Goal: Task Accomplishment & Management: Use online tool/utility

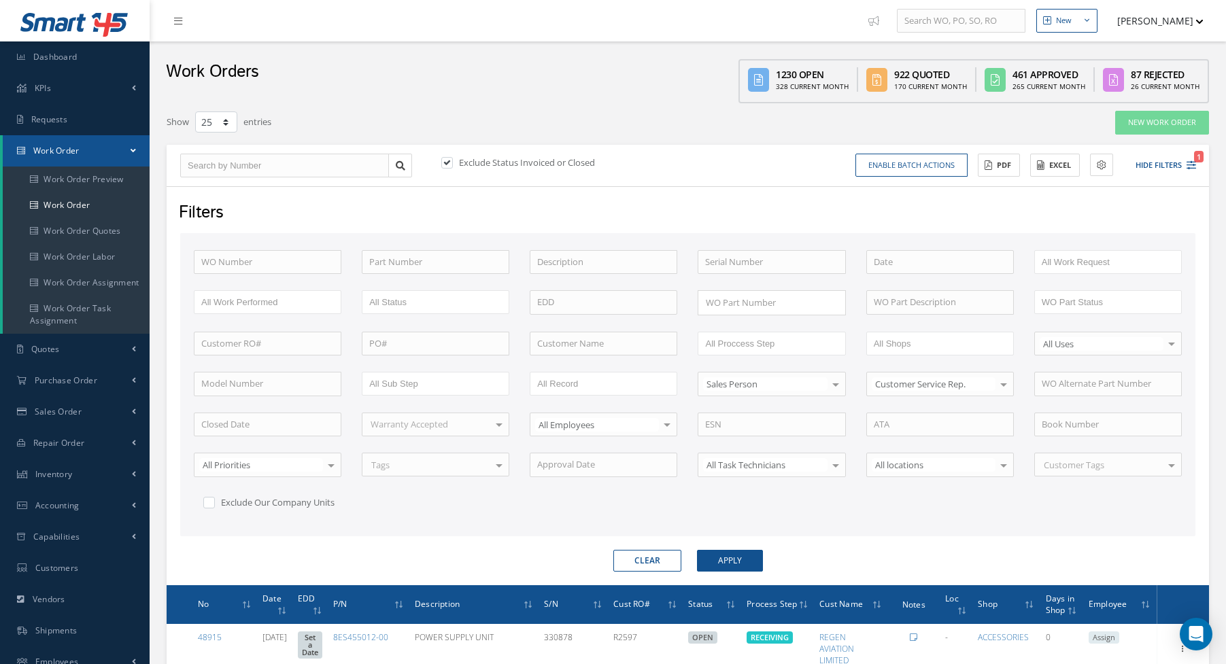
select select "25"
click at [82, 54] on link "Dashboard" at bounding box center [75, 56] width 150 height 31
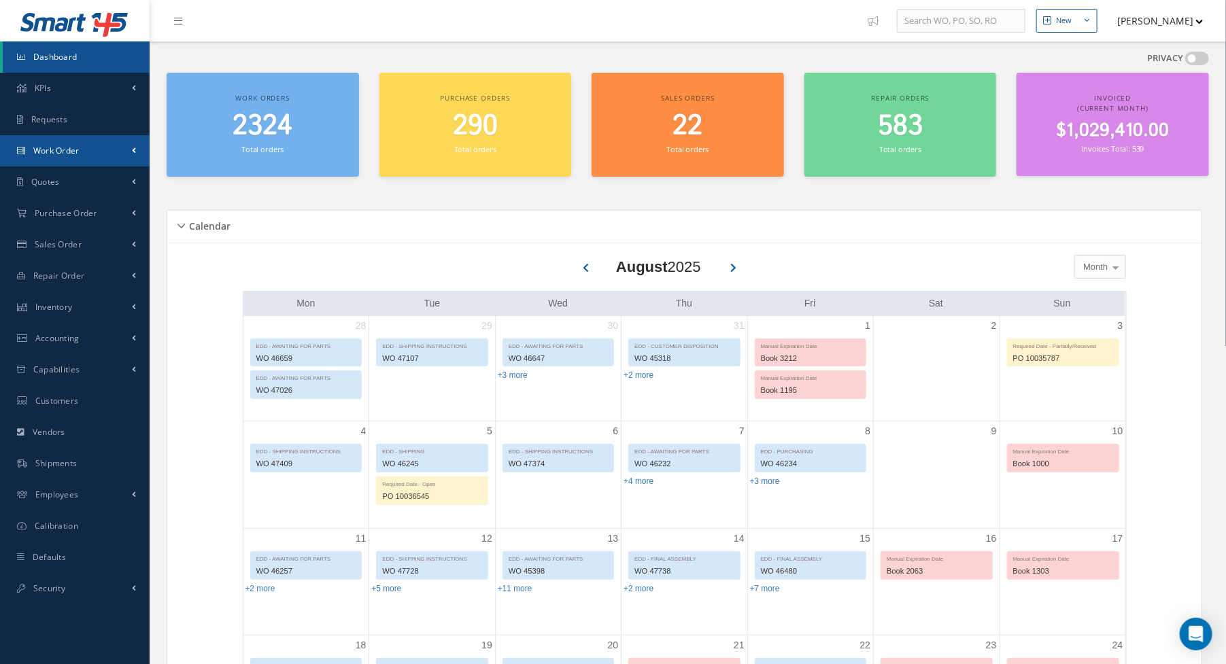
click at [52, 157] on link "Work Order" at bounding box center [75, 150] width 150 height 31
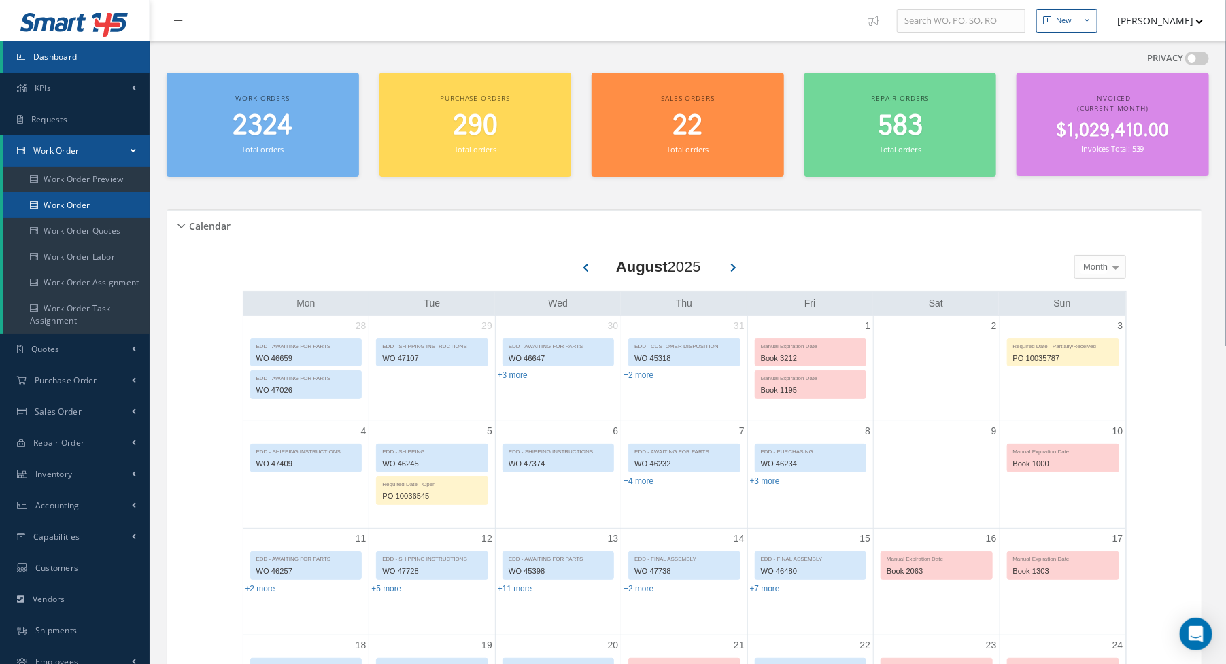
click at [63, 205] on link "Work Order" at bounding box center [76, 205] width 147 height 26
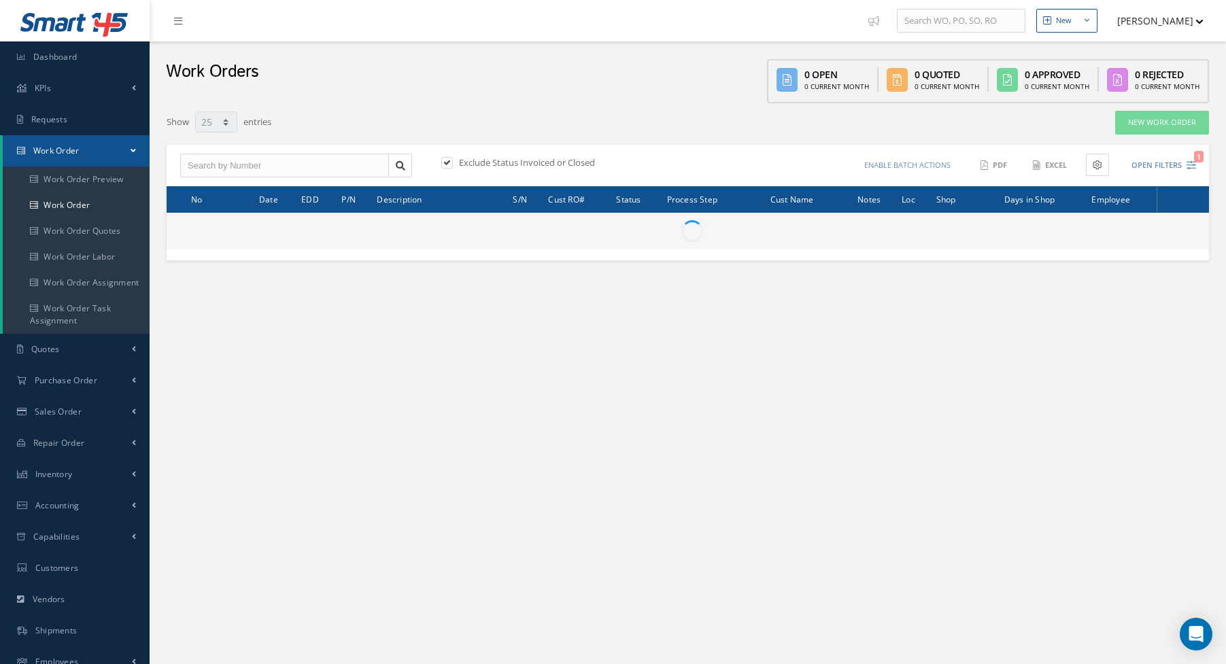
select select "25"
type input "All Work Request"
type input "All Work Performed"
type input "All Status"
type input "WO Part Status"
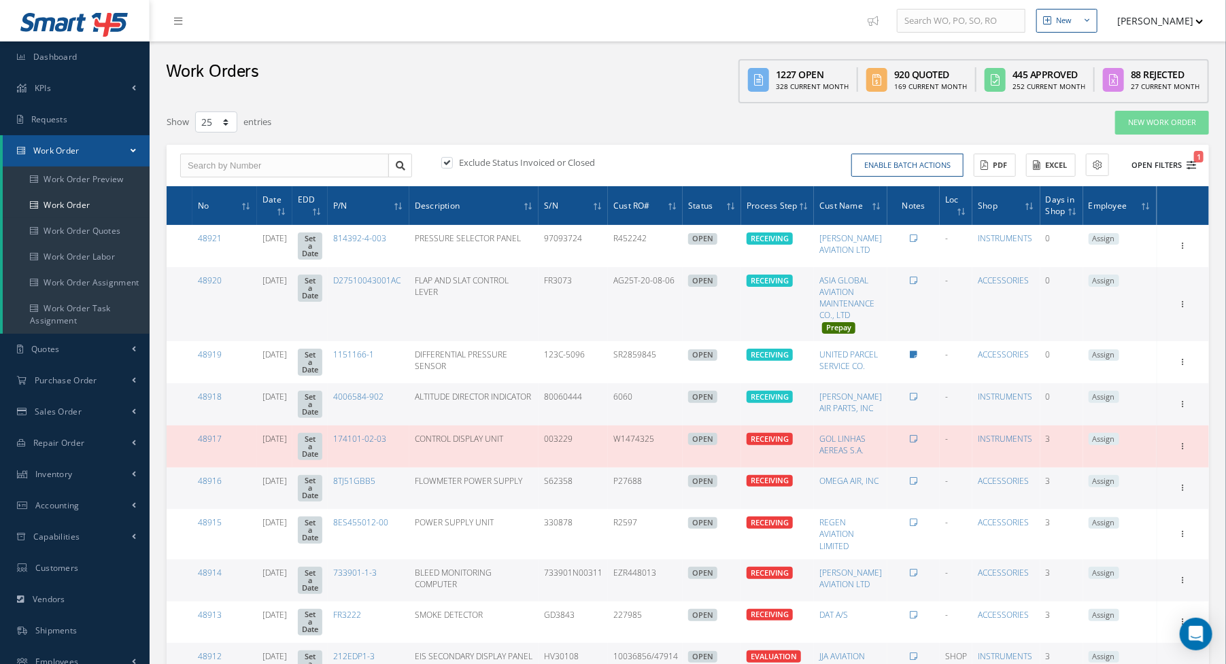
click at [1194, 167] on icon "1" at bounding box center [1192, 166] width 10 height 10
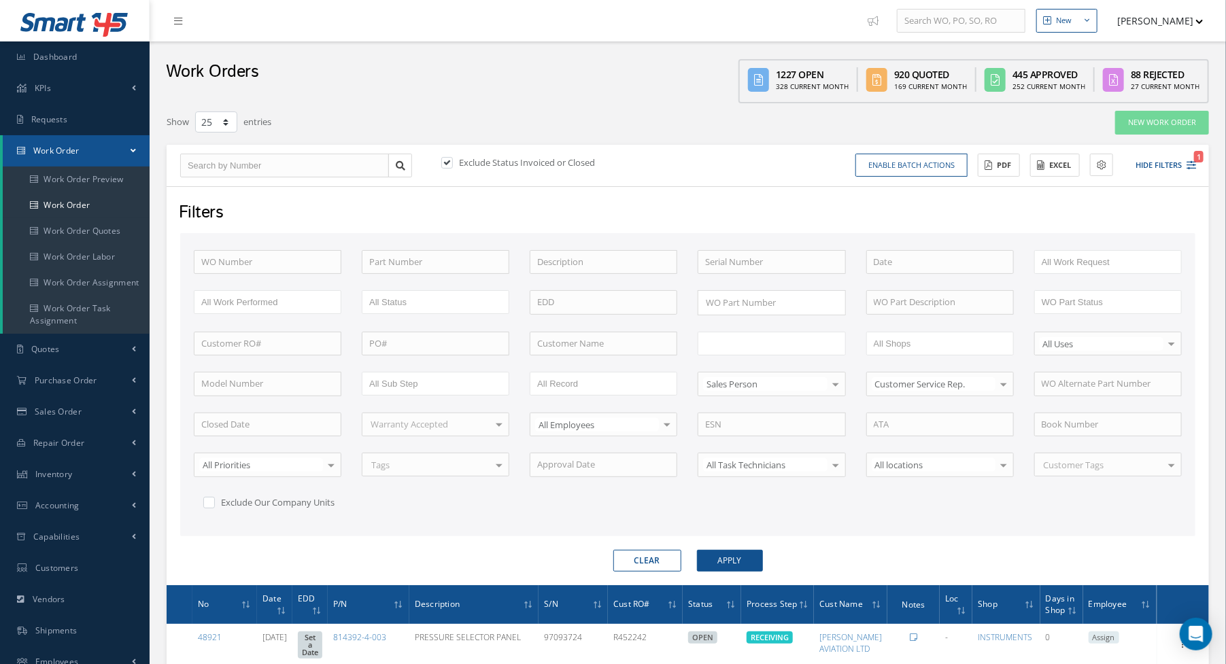
click at [766, 350] on ul at bounding box center [772, 344] width 148 height 24
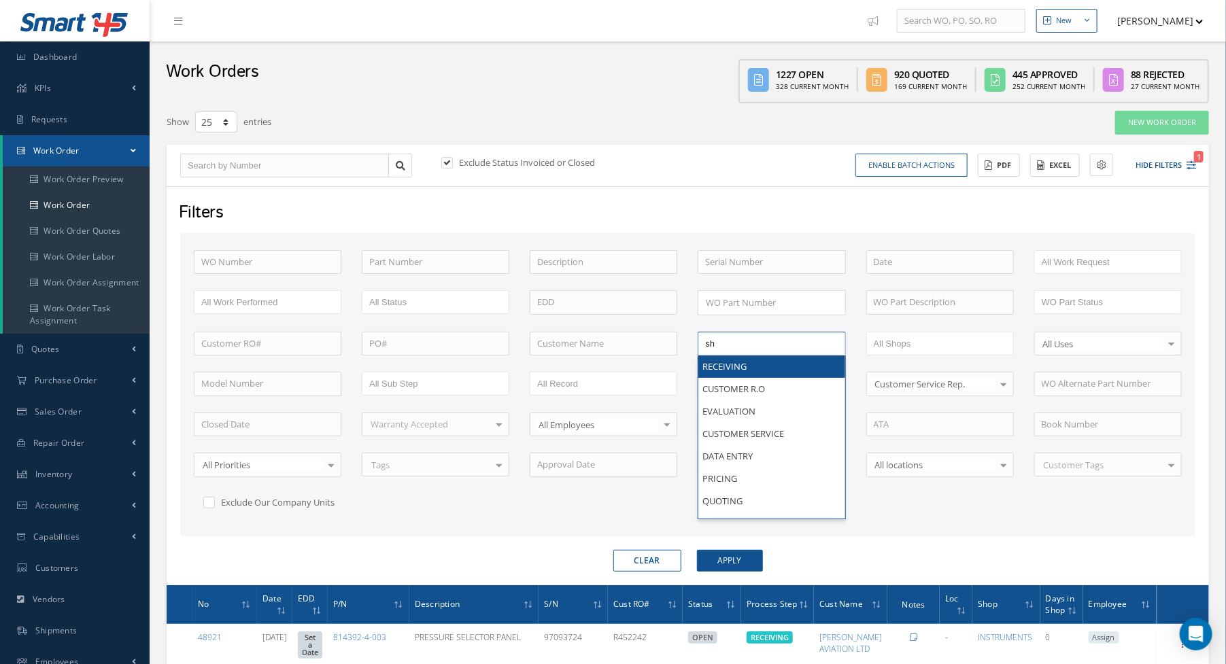
type input "shi"
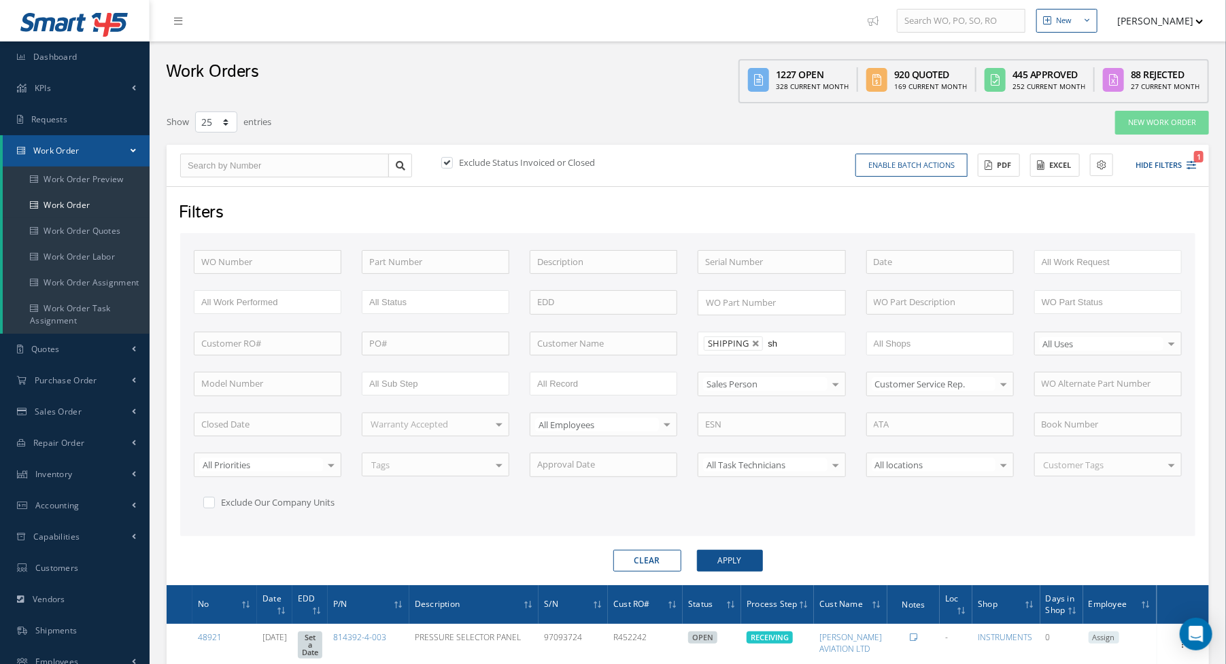
type input "shi"
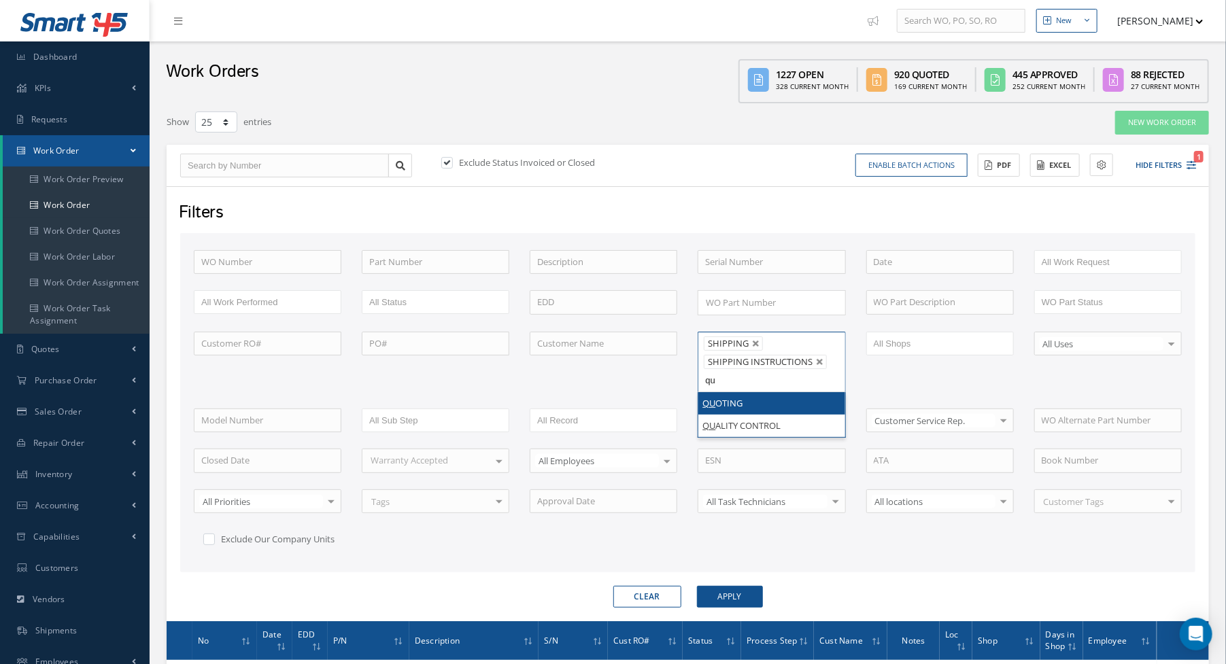
type input "qua"
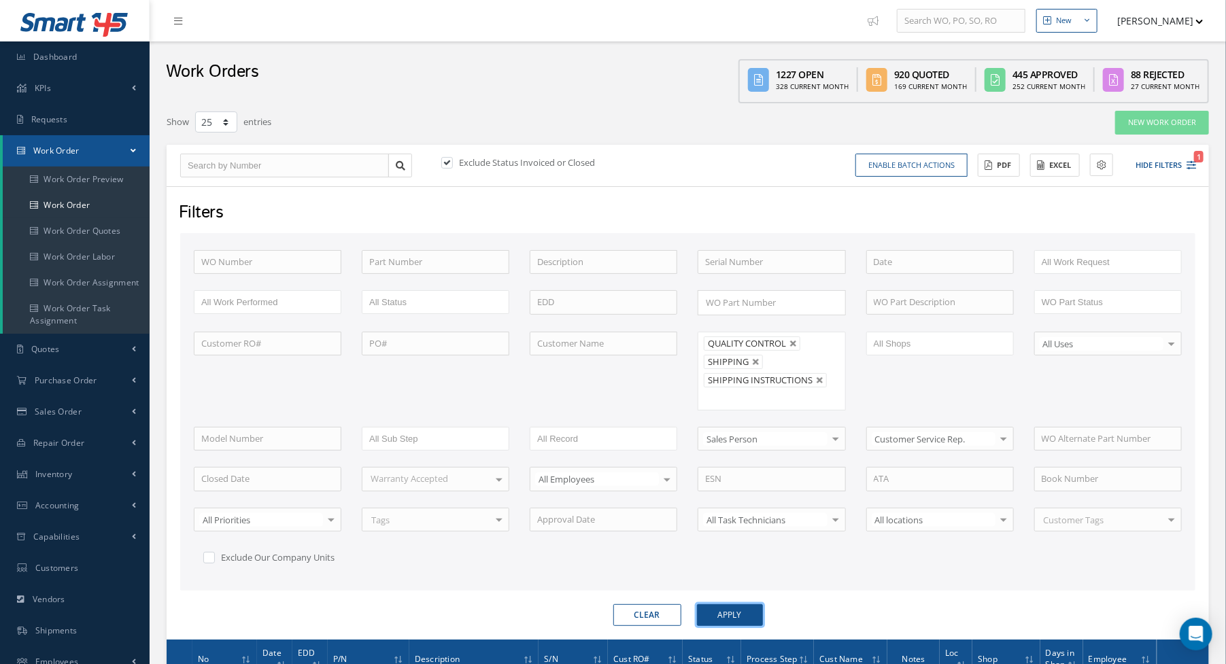
click at [724, 612] on button "Apply" at bounding box center [730, 616] width 66 height 22
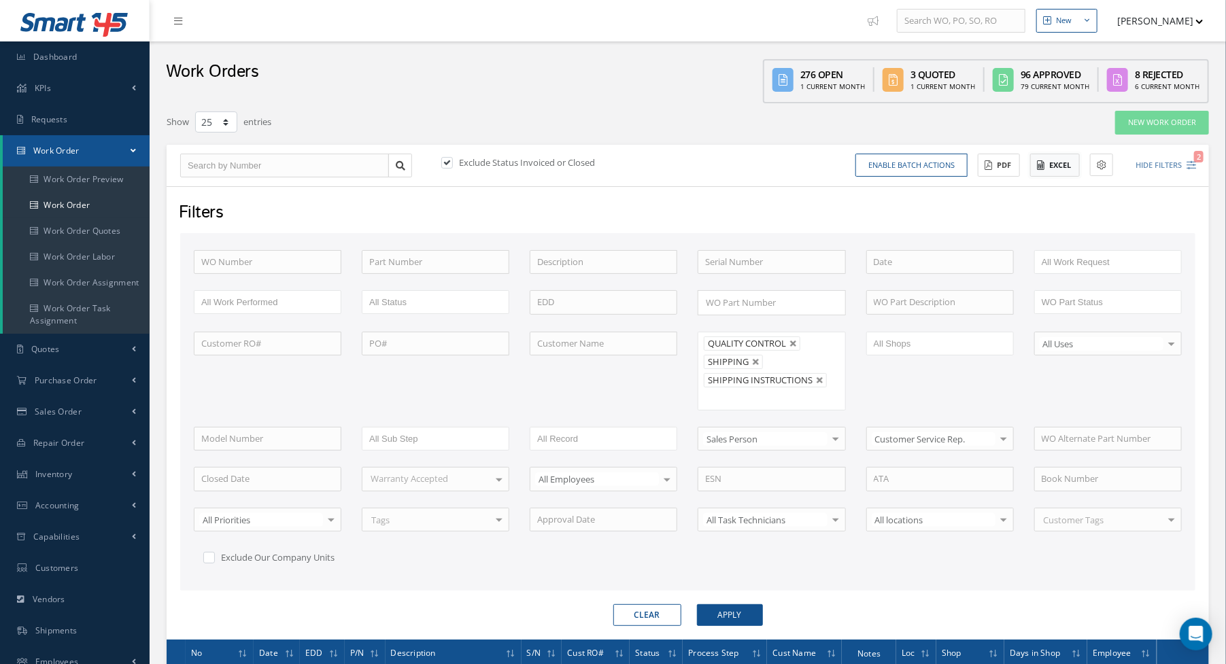
click at [1067, 158] on button "Excel" at bounding box center [1055, 166] width 50 height 24
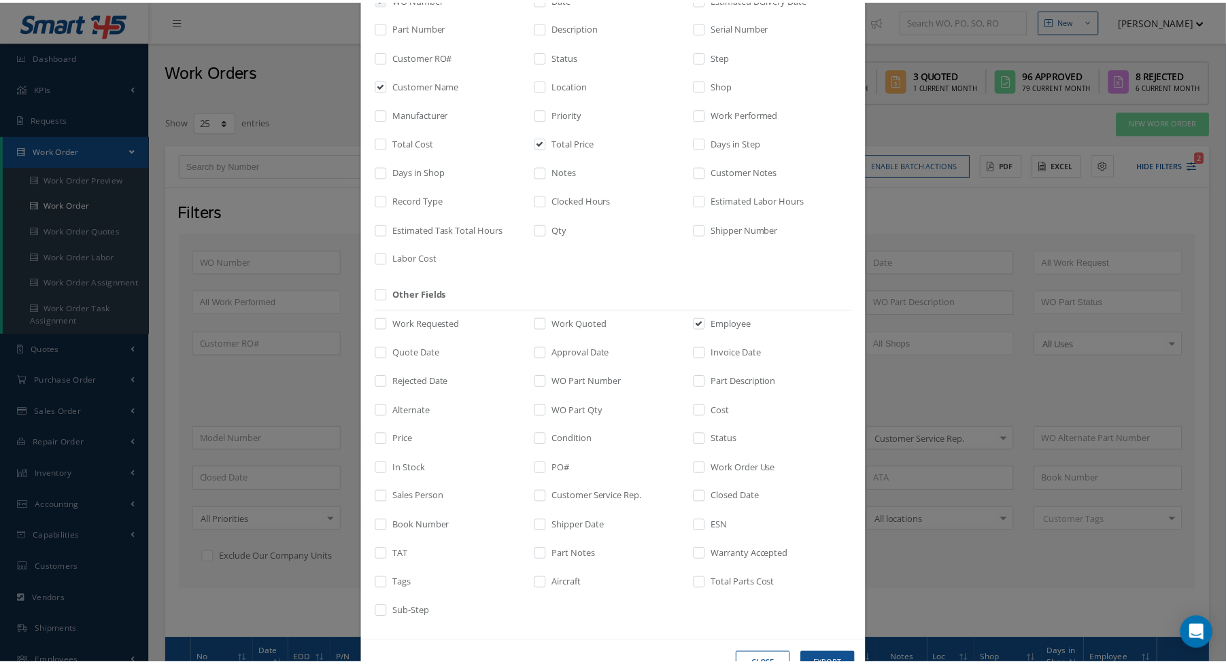
scroll to position [150, 0]
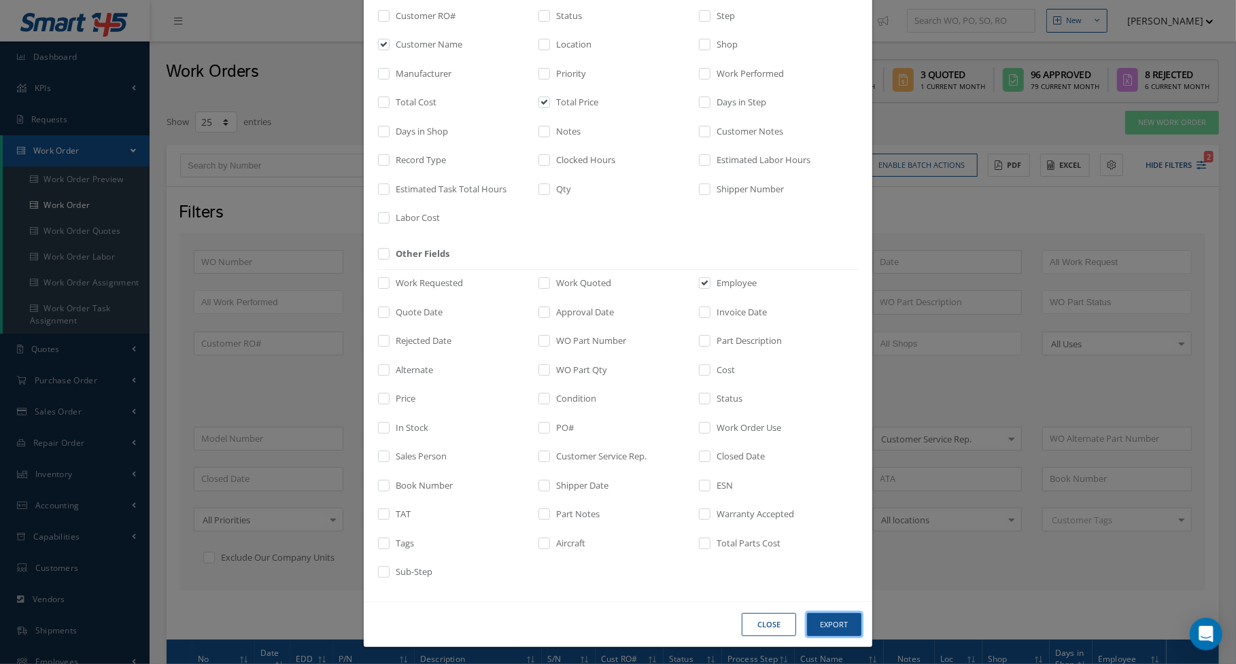
click at [0, 0] on button "Export" at bounding box center [0, 0] width 0 height 0
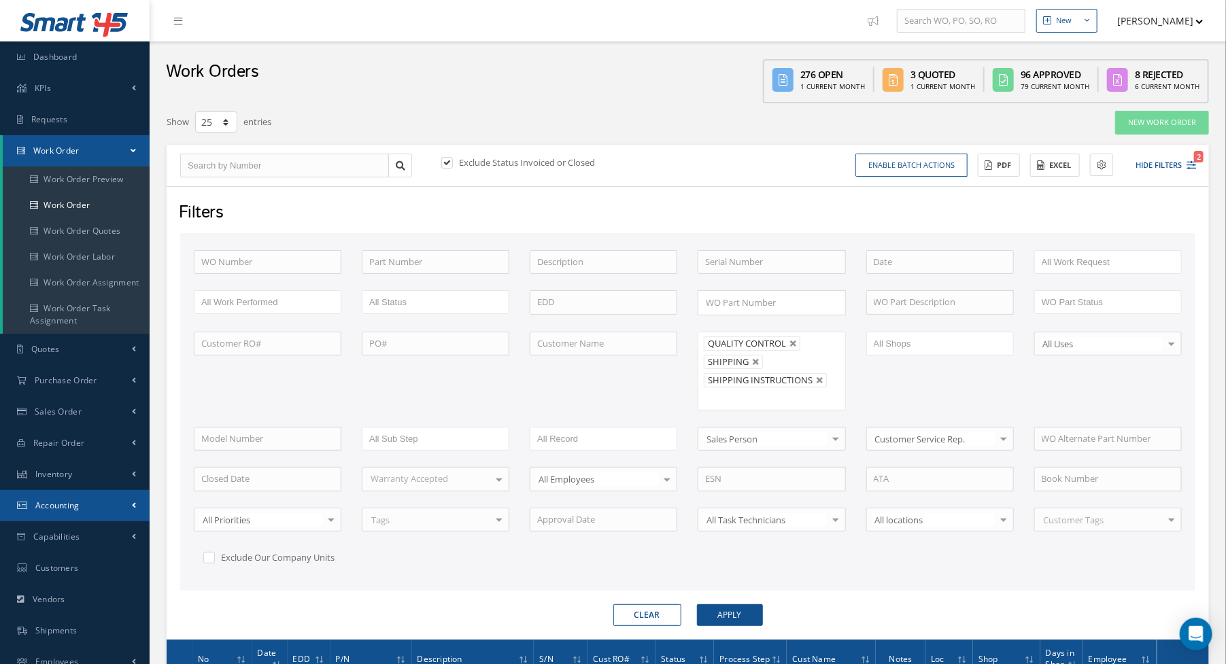
click at [80, 503] on link "Accounting" at bounding box center [75, 505] width 150 height 31
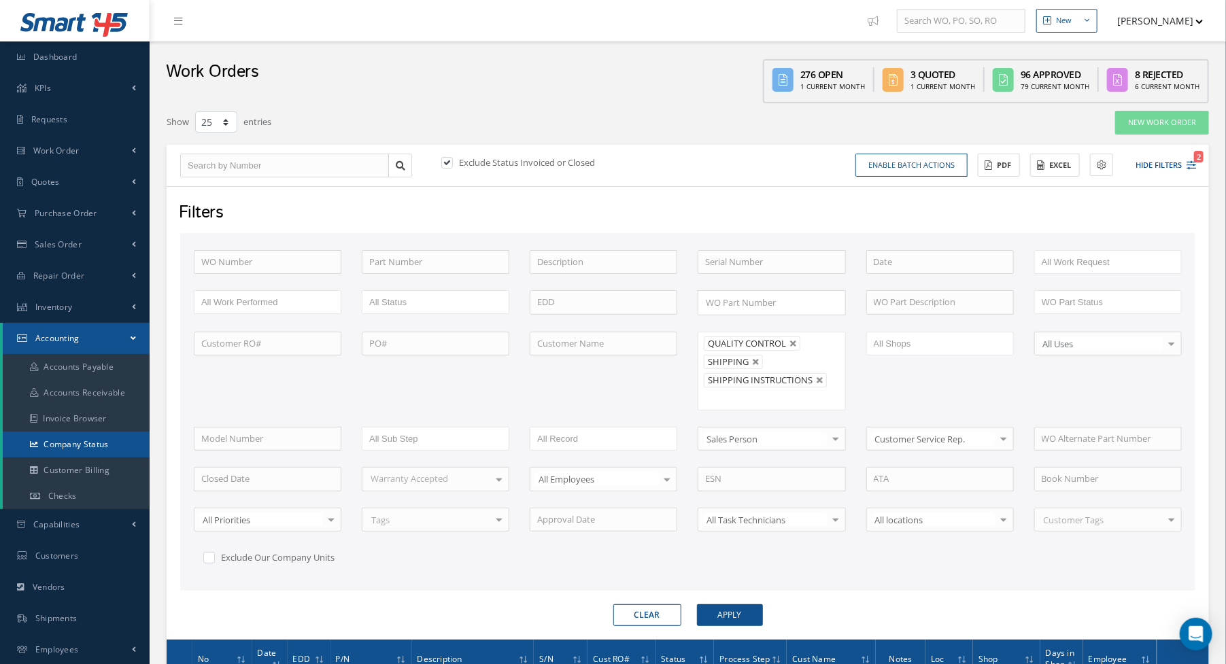
click at [88, 441] on link "Company Status" at bounding box center [76, 445] width 147 height 26
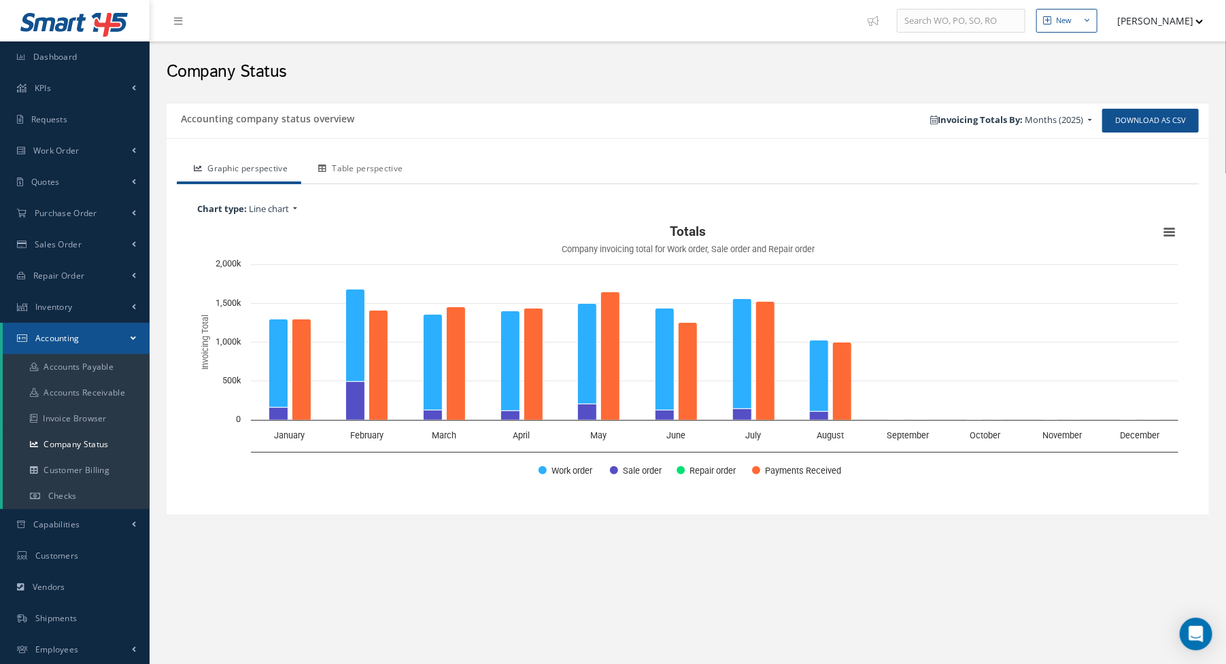
click at [379, 169] on link "Table perspective" at bounding box center [358, 170] width 115 height 29
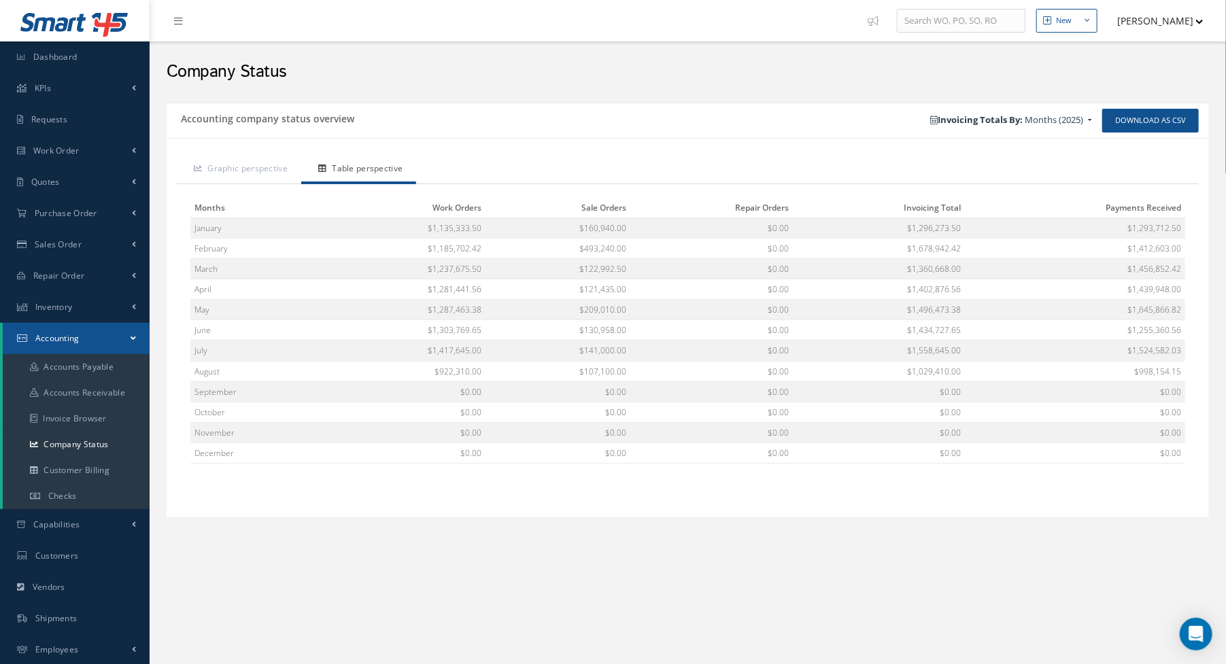
click at [492, 73] on h2 "Company Status" at bounding box center [688, 72] width 1043 height 20
click at [90, 58] on link "Dashboard" at bounding box center [75, 56] width 150 height 31
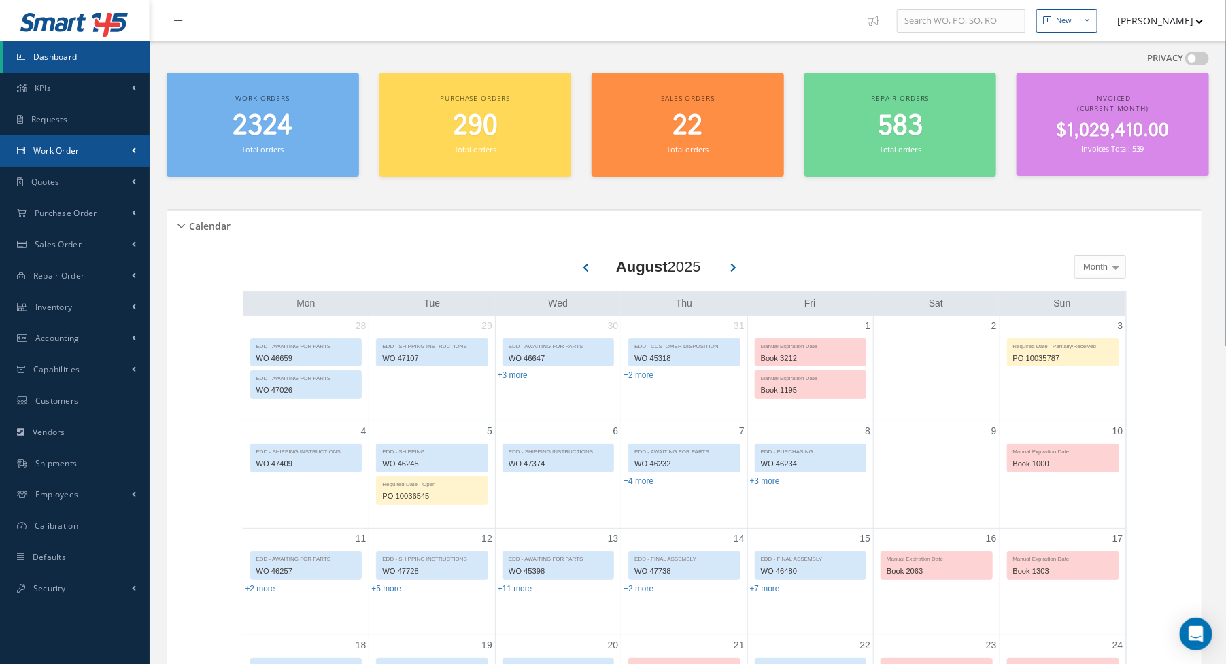
click at [109, 161] on link "Work Order" at bounding box center [75, 150] width 150 height 31
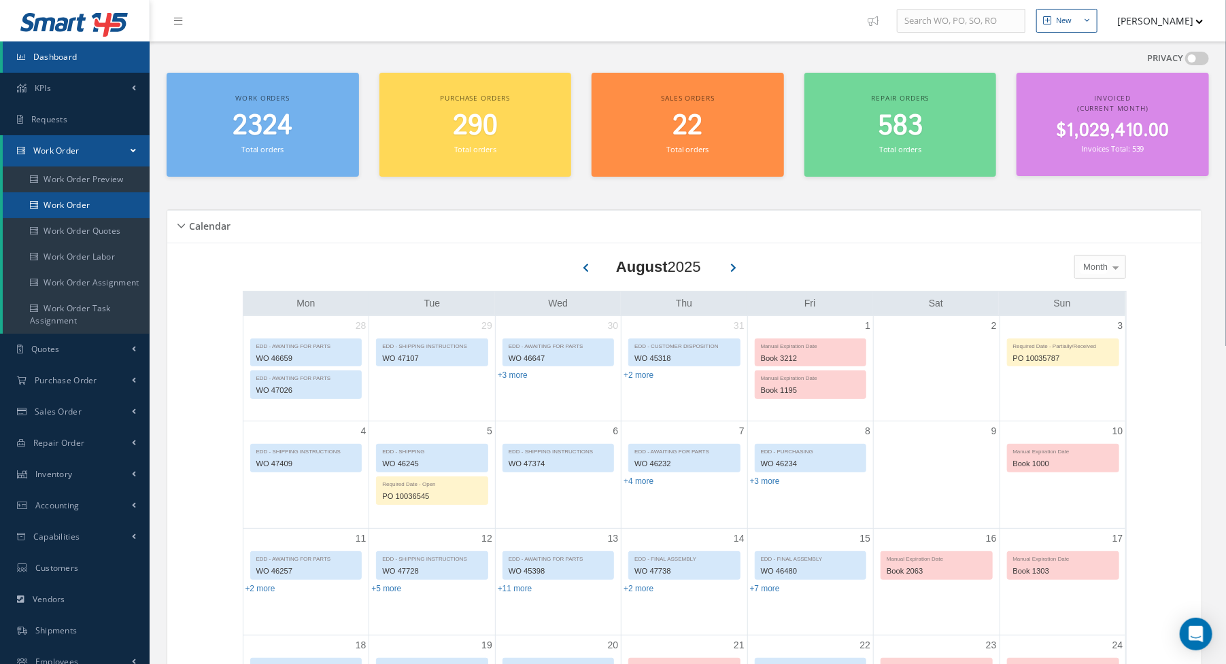
click at [95, 213] on link "Work Order" at bounding box center [76, 205] width 147 height 26
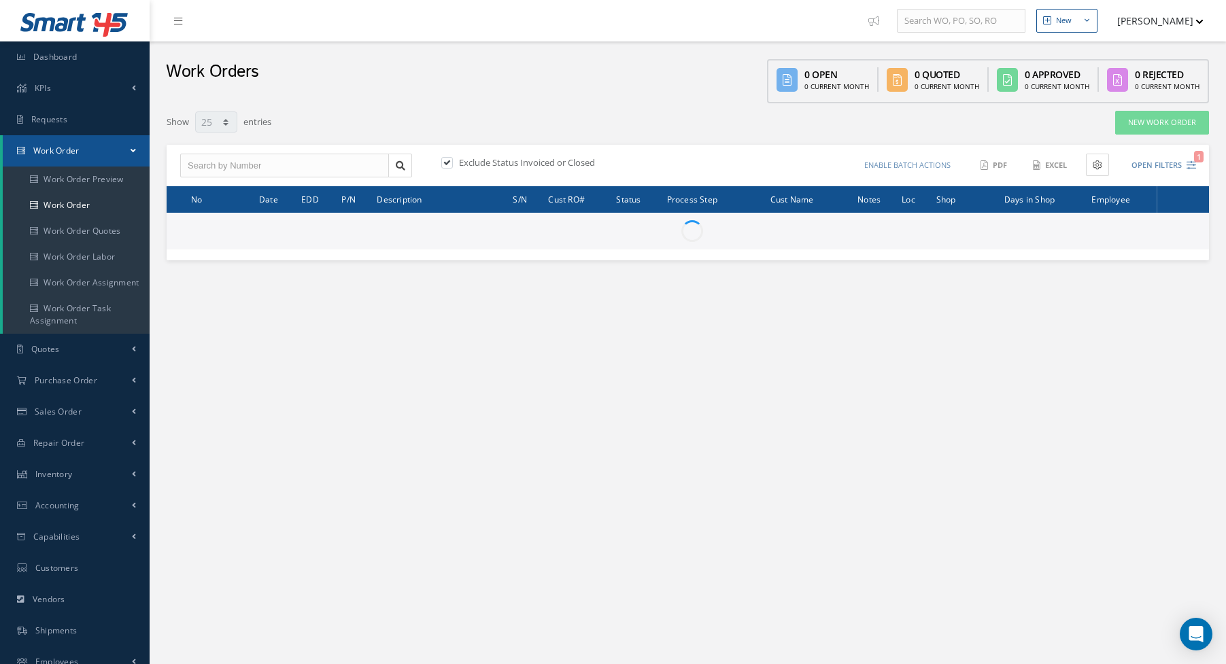
select select "25"
type input "All Work Request"
type input "All Work Performed"
type input "All Status"
type input "WO Part Status"
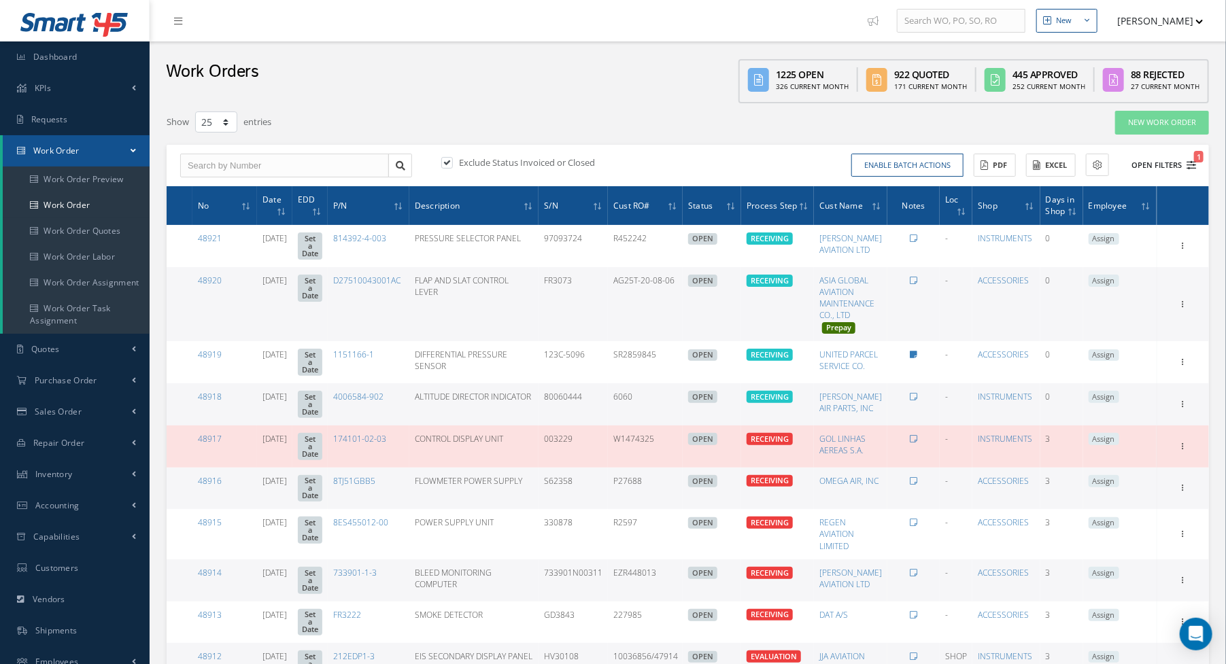
click at [1193, 161] on icon "1" at bounding box center [1192, 166] width 10 height 10
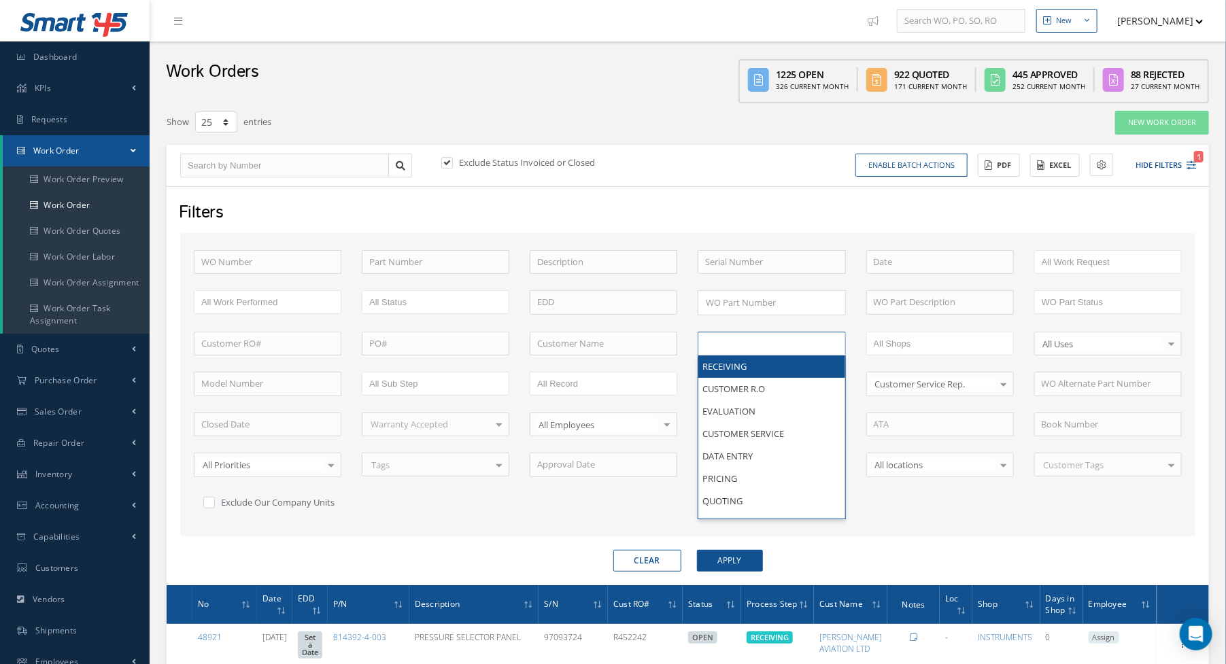
click at [760, 343] on input "text" at bounding box center [748, 343] width 86 height 17
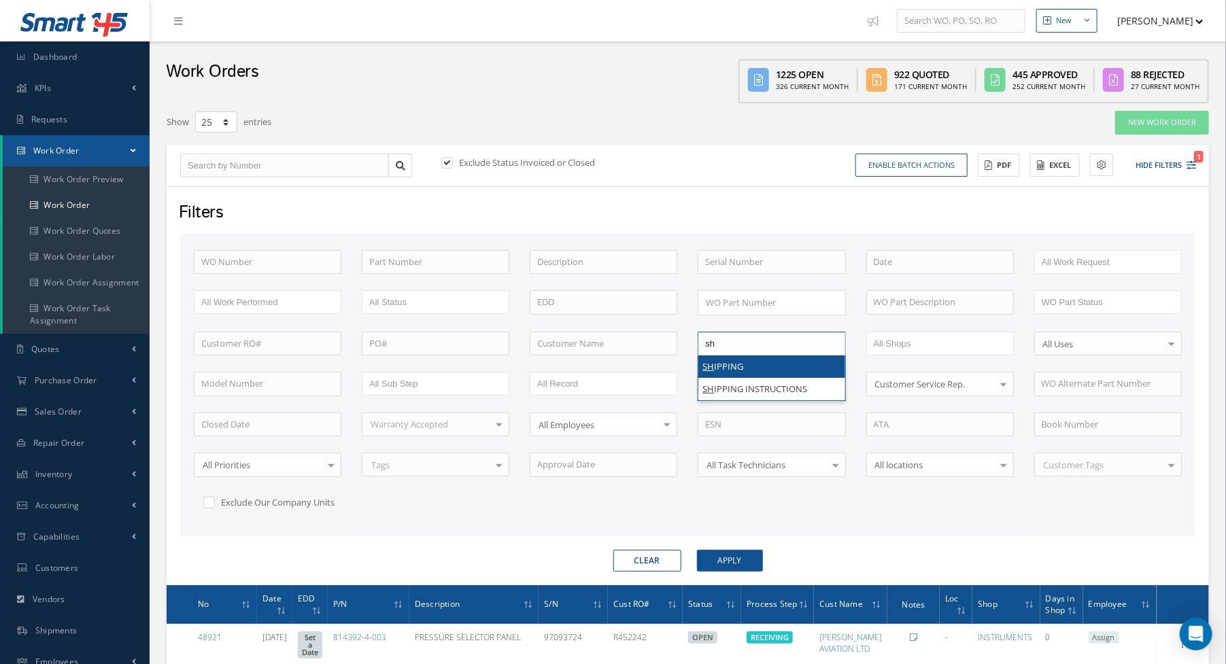
type input "shi"
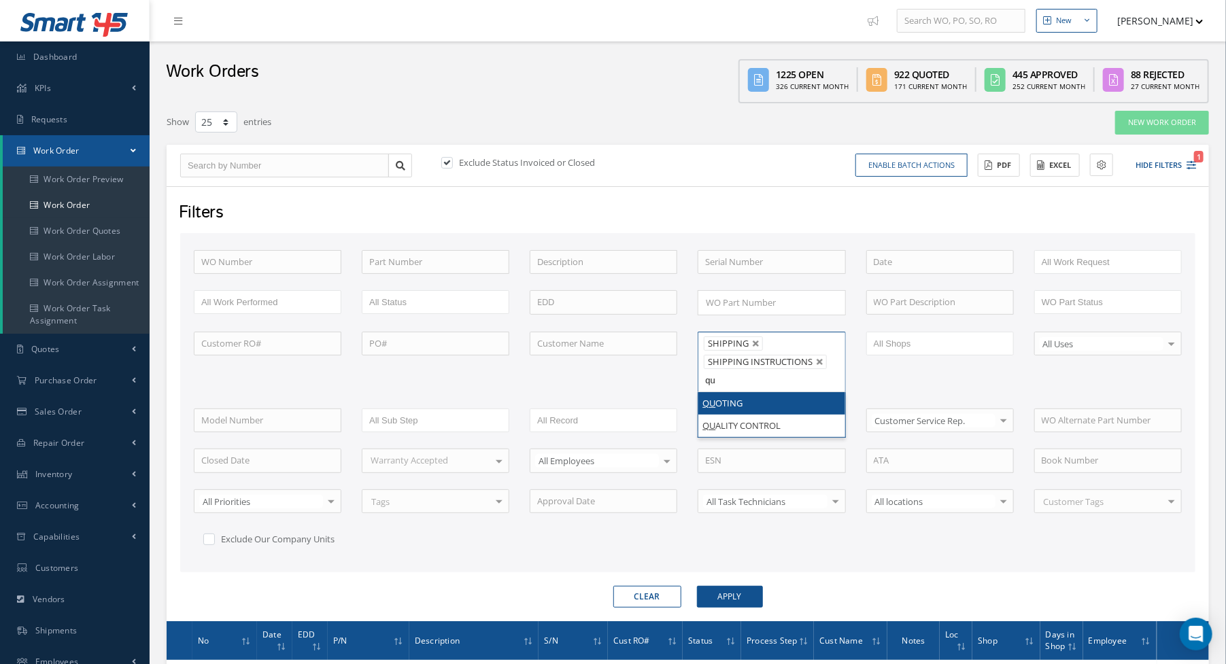
type input "qua"
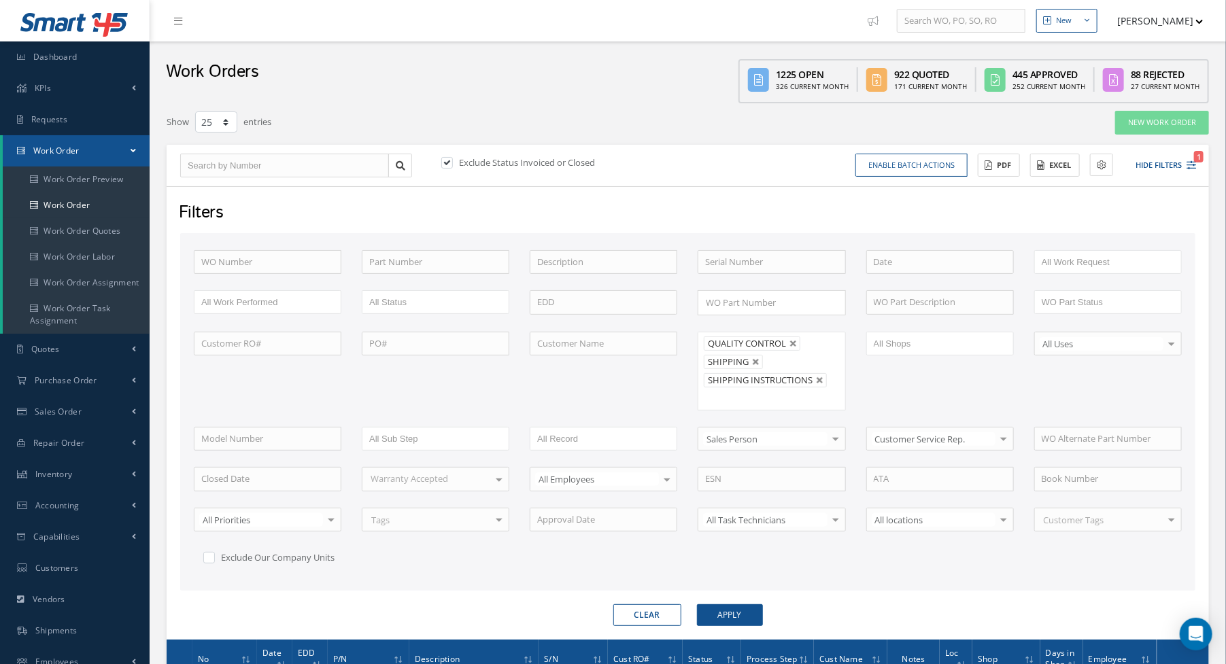
click at [732, 620] on div "Filters WO Number Part Number Description Serial Number - BENCH CHECK CALIBRATI…" at bounding box center [688, 413] width 1043 height 454
click at [732, 617] on button "Apply" at bounding box center [730, 616] width 66 height 22
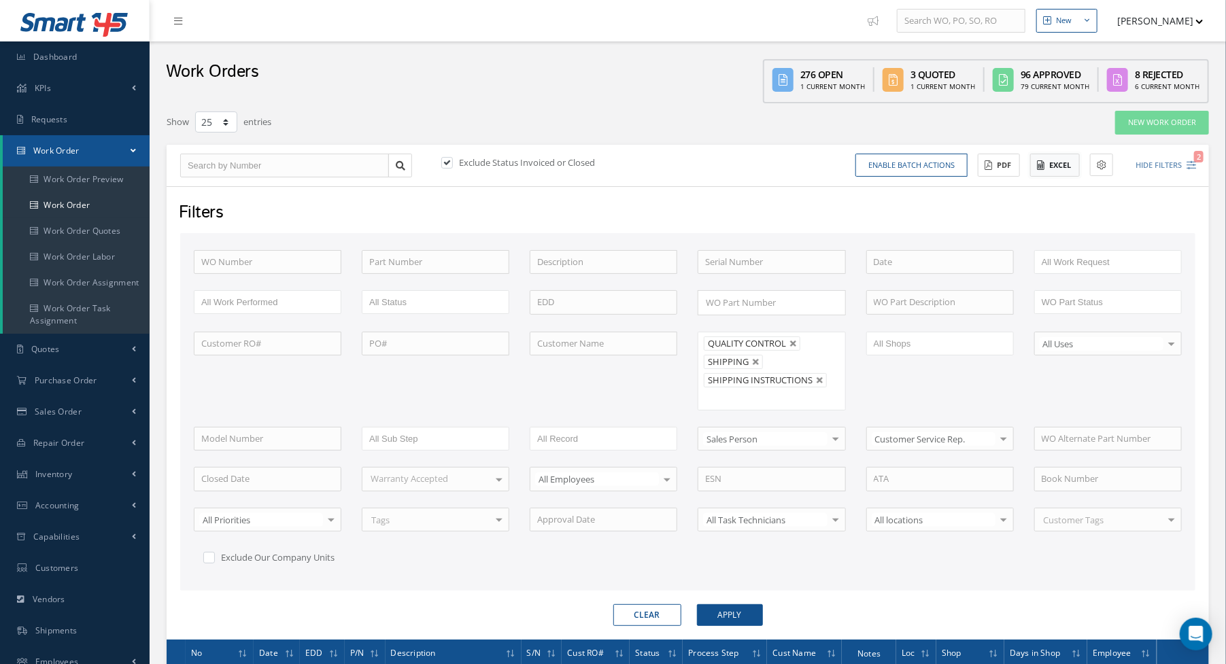
click at [1066, 163] on button "Excel" at bounding box center [1055, 166] width 50 height 24
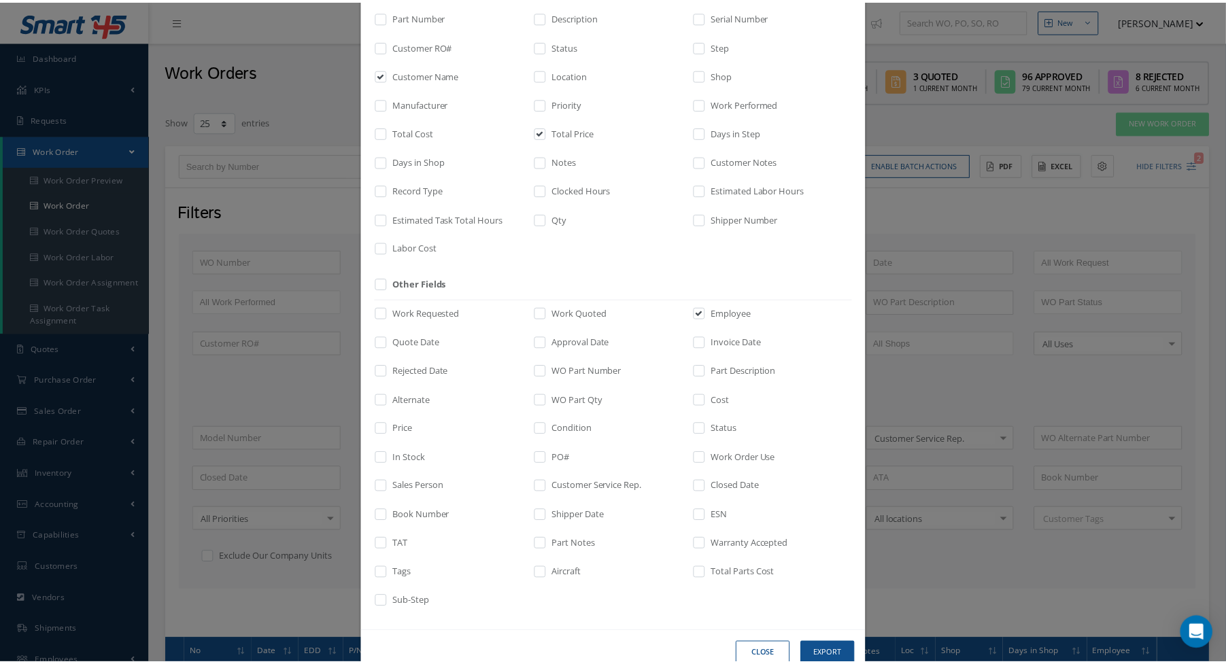
scroll to position [150, 0]
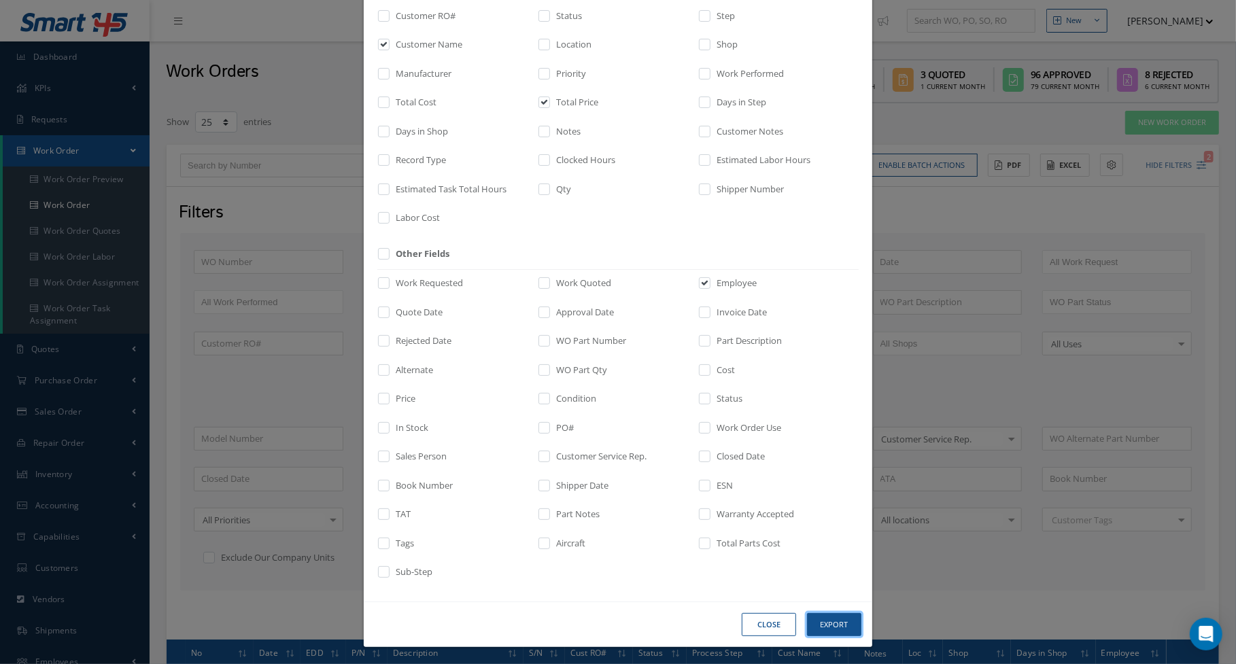
click at [0, 0] on button "Export" at bounding box center [0, 0] width 0 height 0
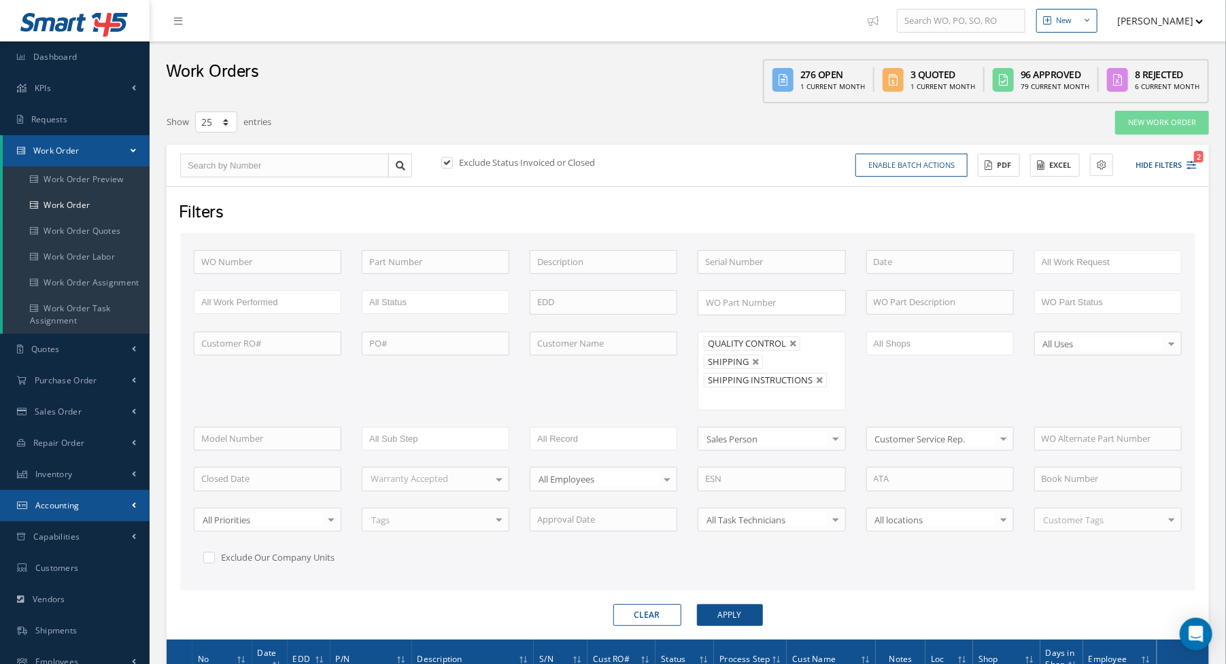
click at [67, 505] on span "Accounting" at bounding box center [57, 506] width 44 height 12
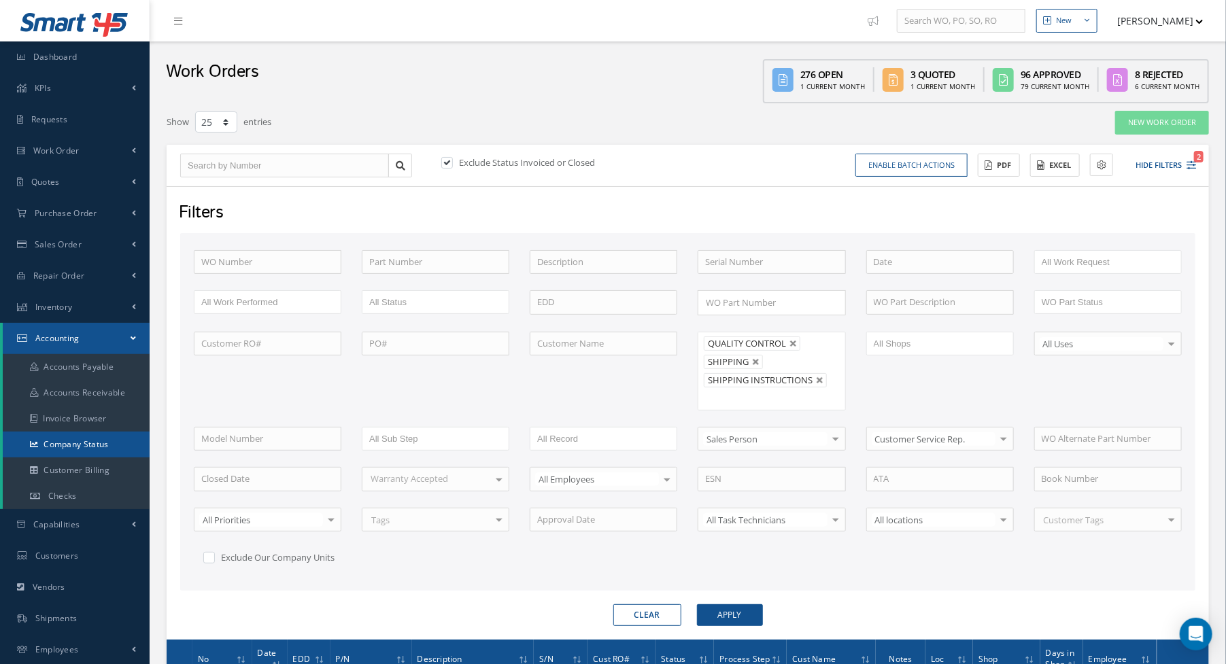
click at [105, 447] on link "Company Status" at bounding box center [76, 445] width 147 height 26
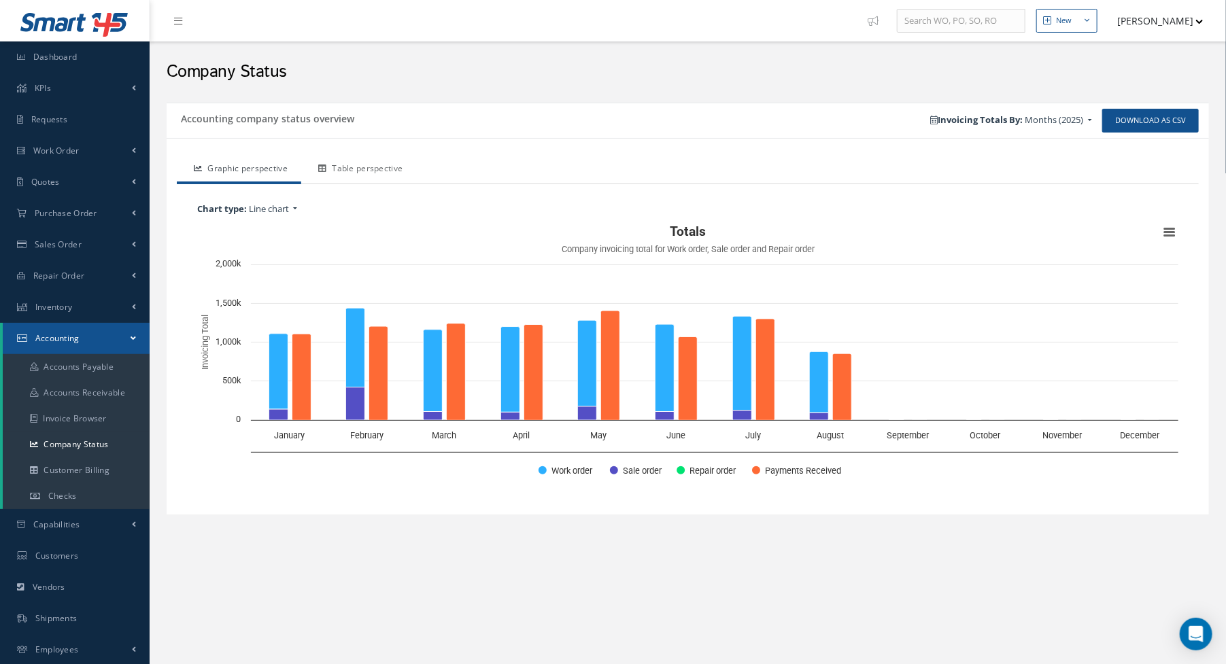
click at [368, 169] on link "Table perspective" at bounding box center [358, 170] width 115 height 29
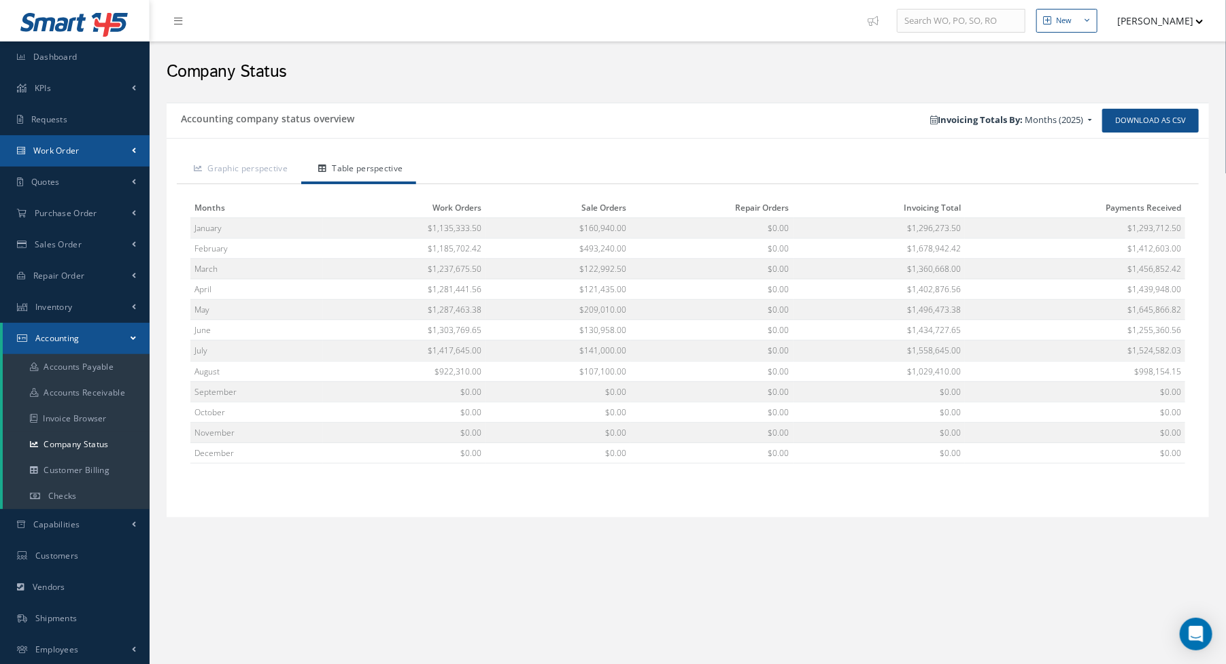
click at [74, 150] on span "Work Order" at bounding box center [56, 151] width 46 height 12
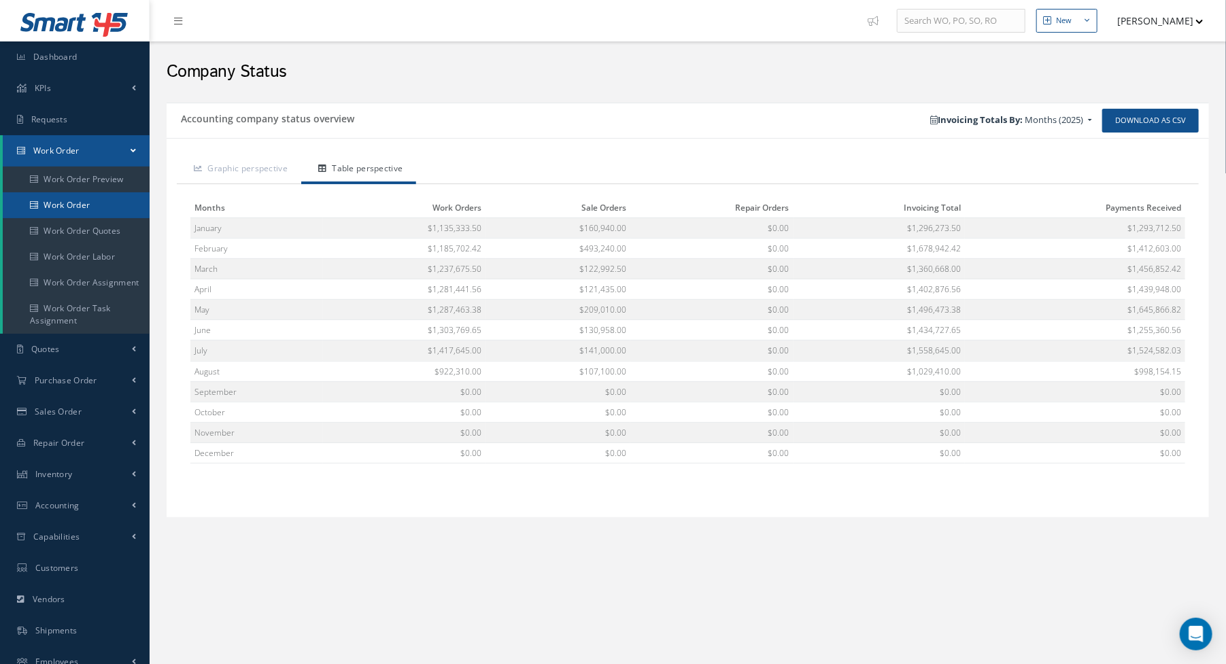
click at [72, 207] on link "Work Order" at bounding box center [76, 205] width 147 height 26
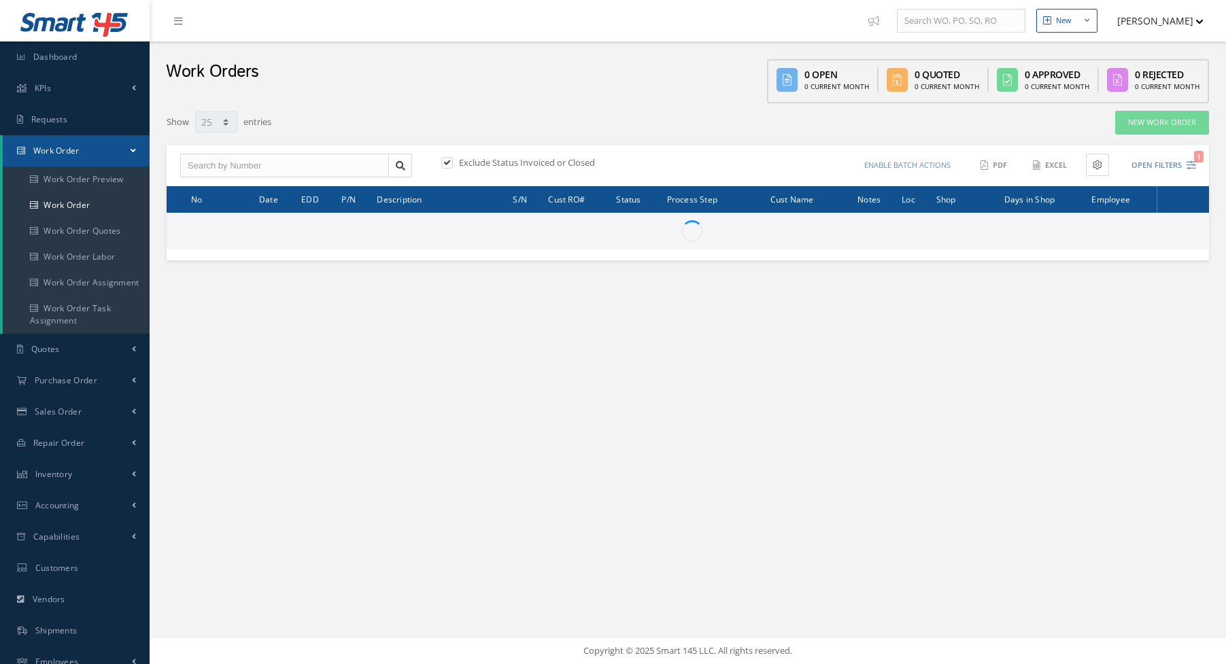
select select "25"
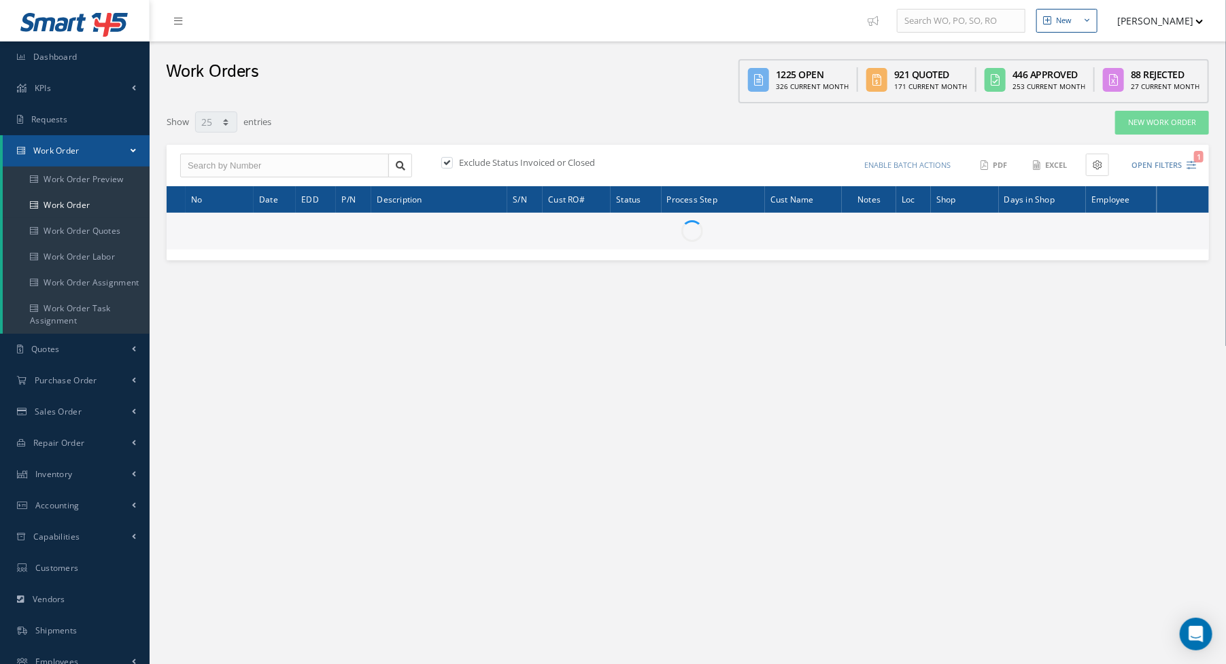
type input "All Work Request"
type input "All Work Performed"
type input "All Status"
type input "WO Part Status"
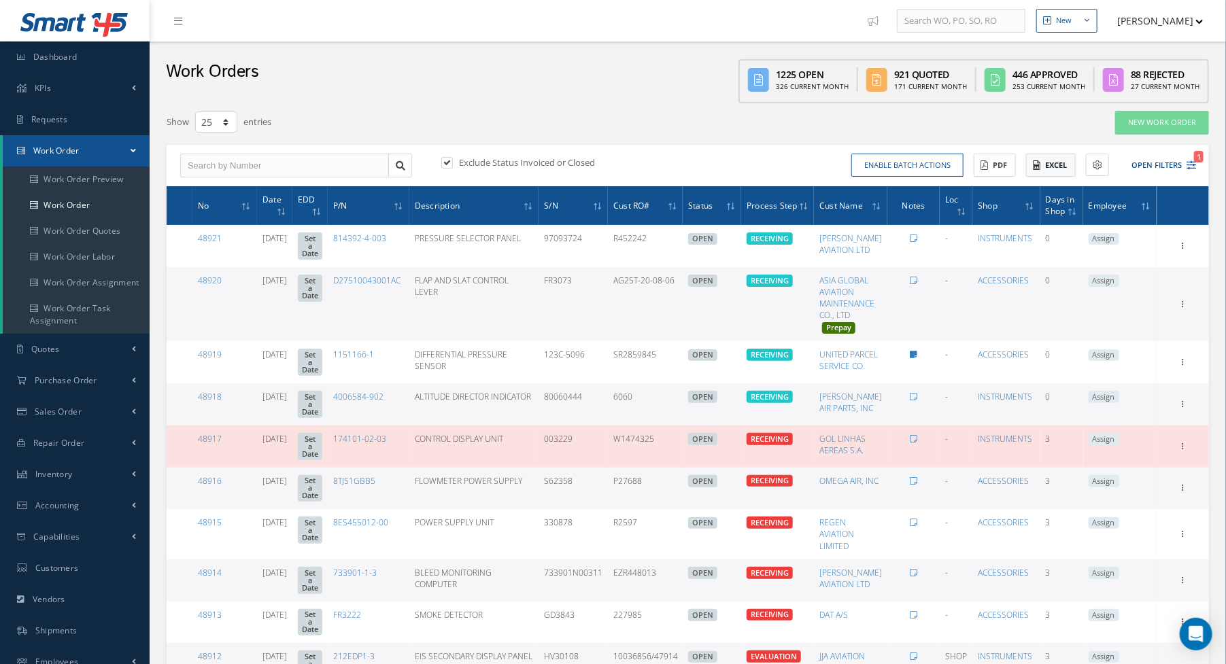
drag, startPoint x: 1036, startPoint y: 167, endPoint x: 1045, endPoint y: 175, distance: 11.5
click at [1045, 175] on button "Excel" at bounding box center [1051, 166] width 50 height 24
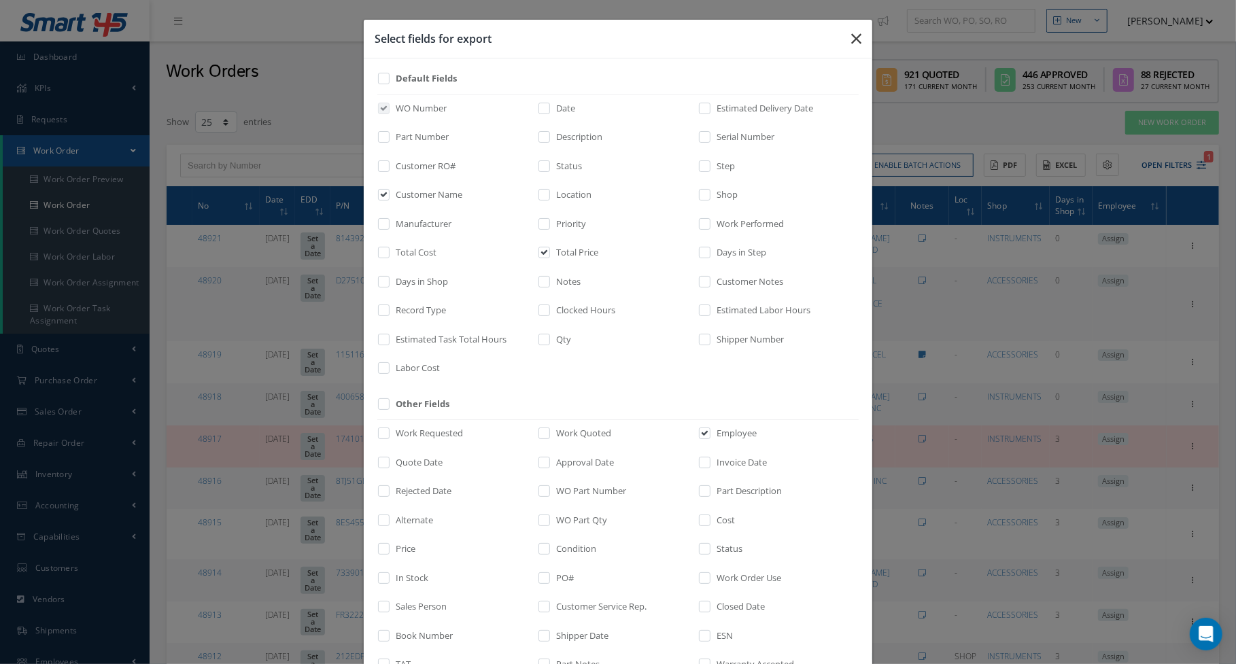
click at [0, 0] on icon "button" at bounding box center [0, 0] width 0 height 0
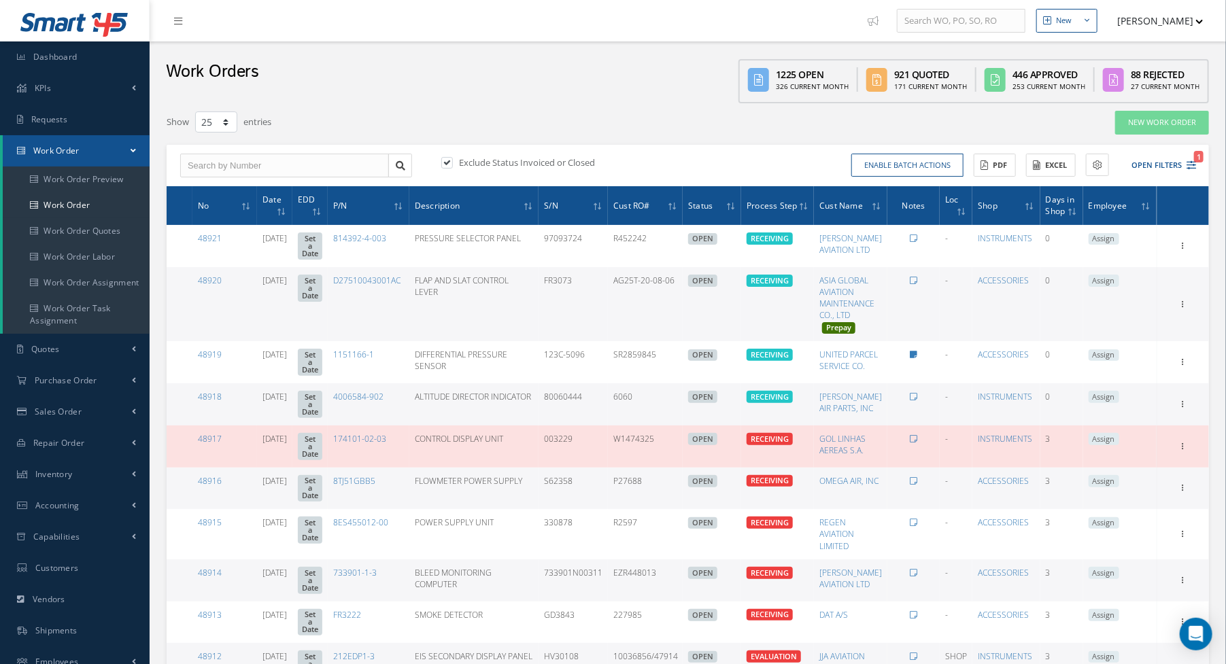
click at [1198, 174] on div "Enable batch actions Update Work Orders Close Work Orders ACTIONS Receive Payme…" at bounding box center [944, 166] width 513 height 24
click at [1190, 165] on icon "1" at bounding box center [1192, 166] width 10 height 10
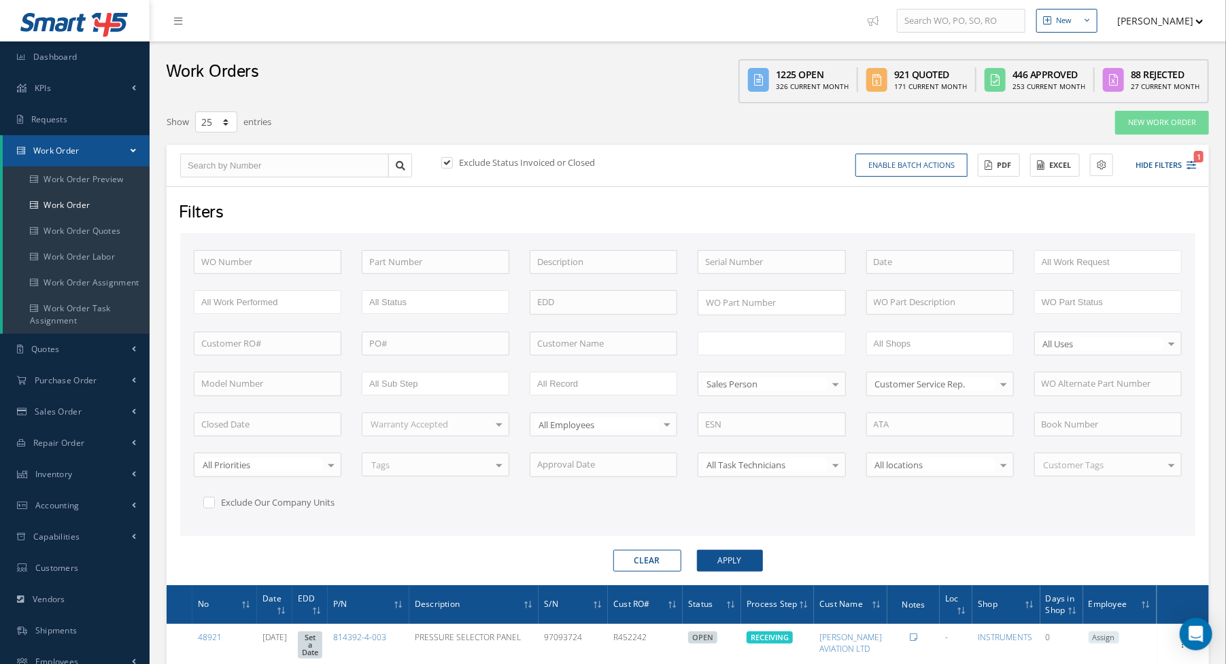
click at [760, 350] on ul at bounding box center [772, 344] width 148 height 24
type input "fi"
click at [711, 552] on button "Apply" at bounding box center [730, 561] width 66 height 22
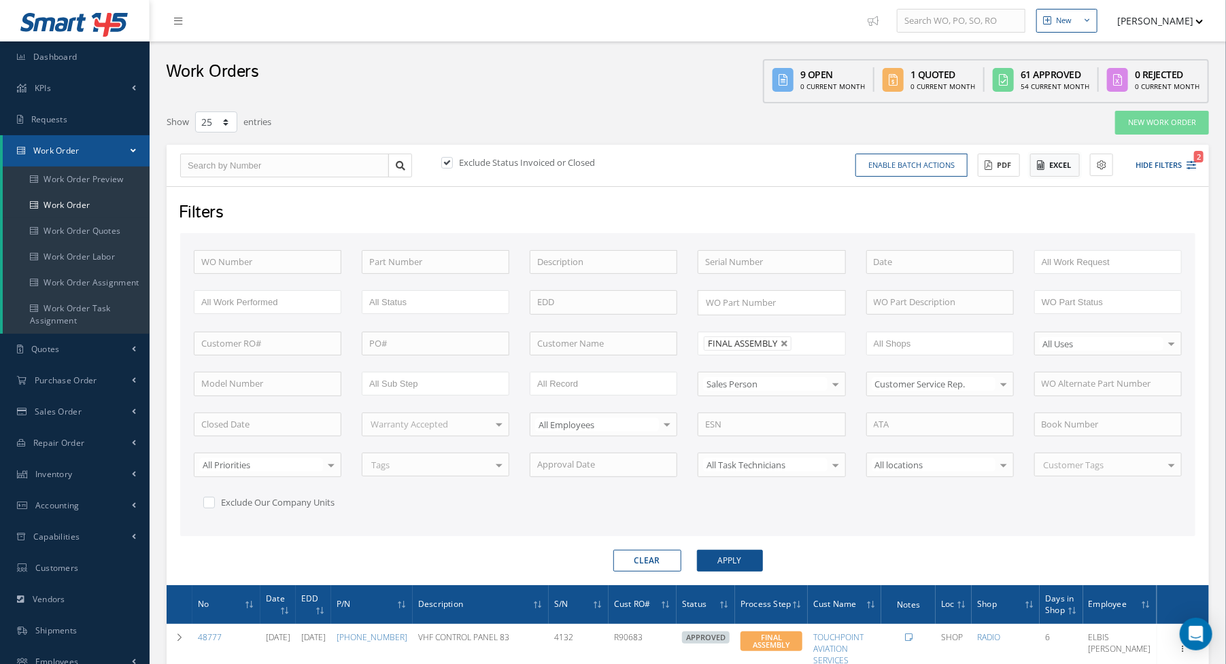
click at [1049, 167] on button "Excel" at bounding box center [1055, 166] width 50 height 24
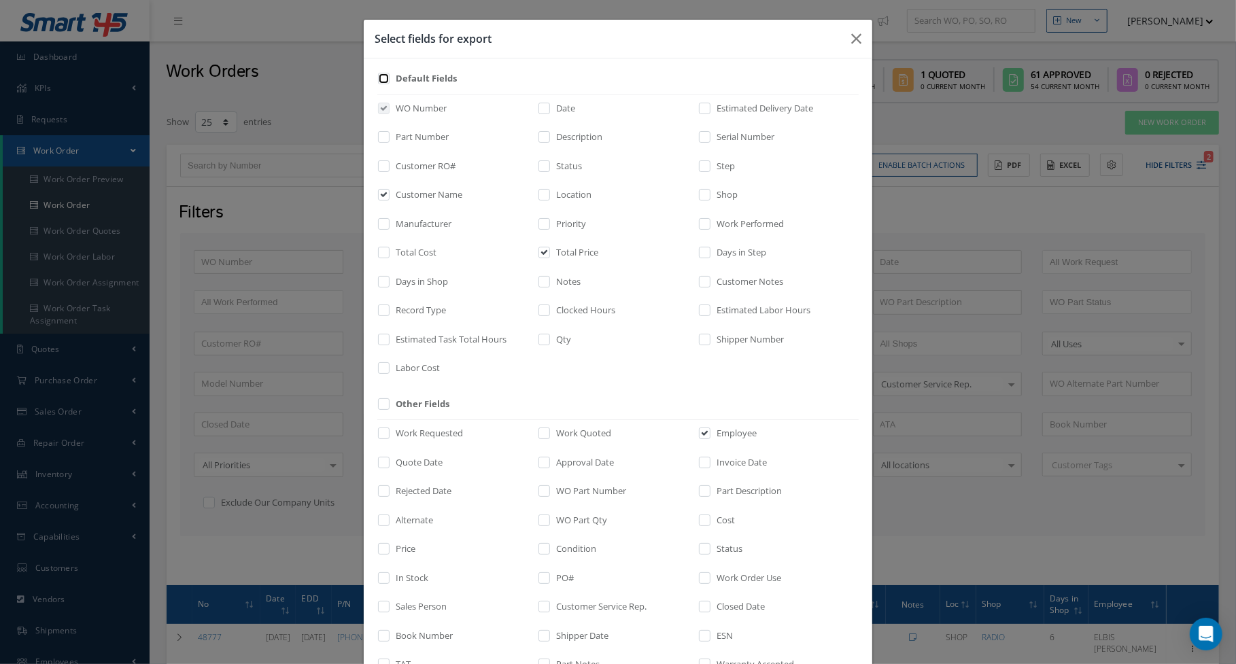
click at [380, 82] on input "checkbox" at bounding box center [384, 83] width 9 height 16
checkbox input "true"
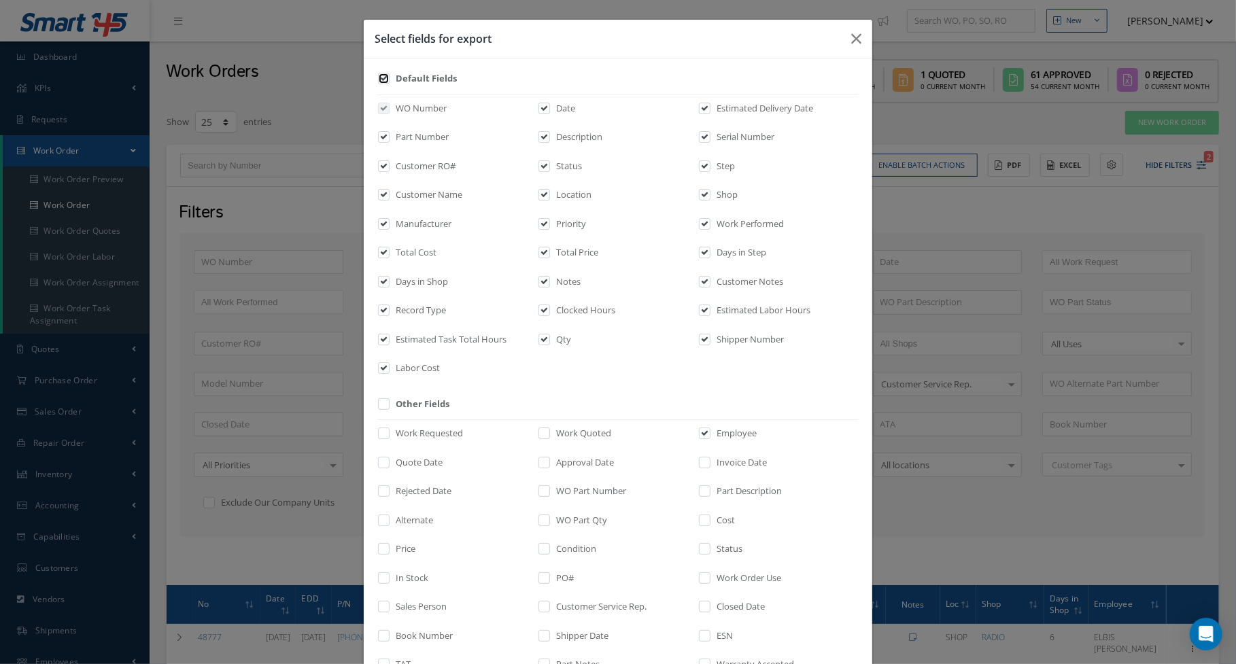
checkbox input "true"
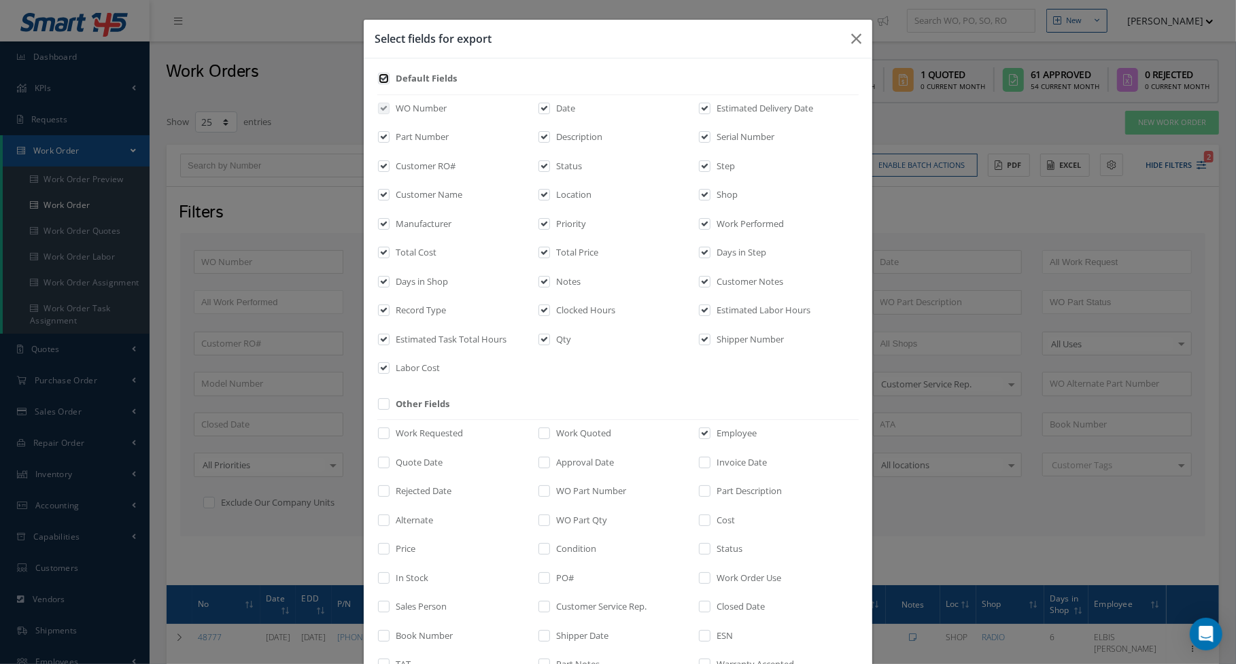
checkbox input "true"
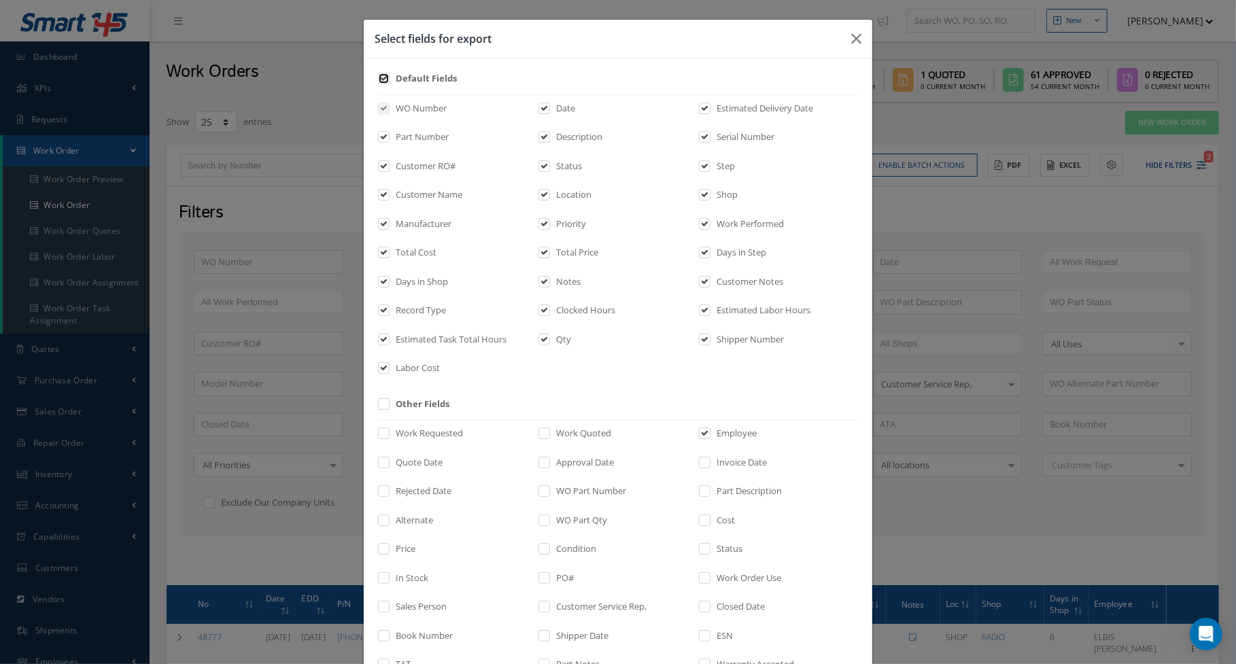
checkbox input "true"
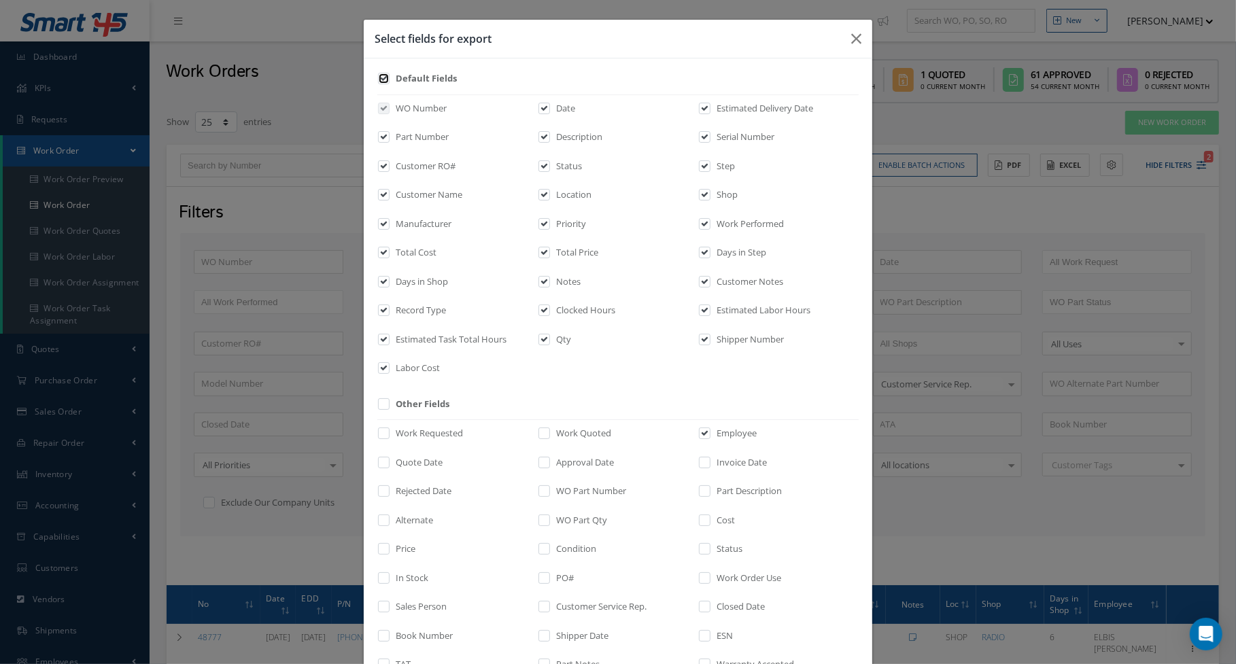
checkbox input "true"
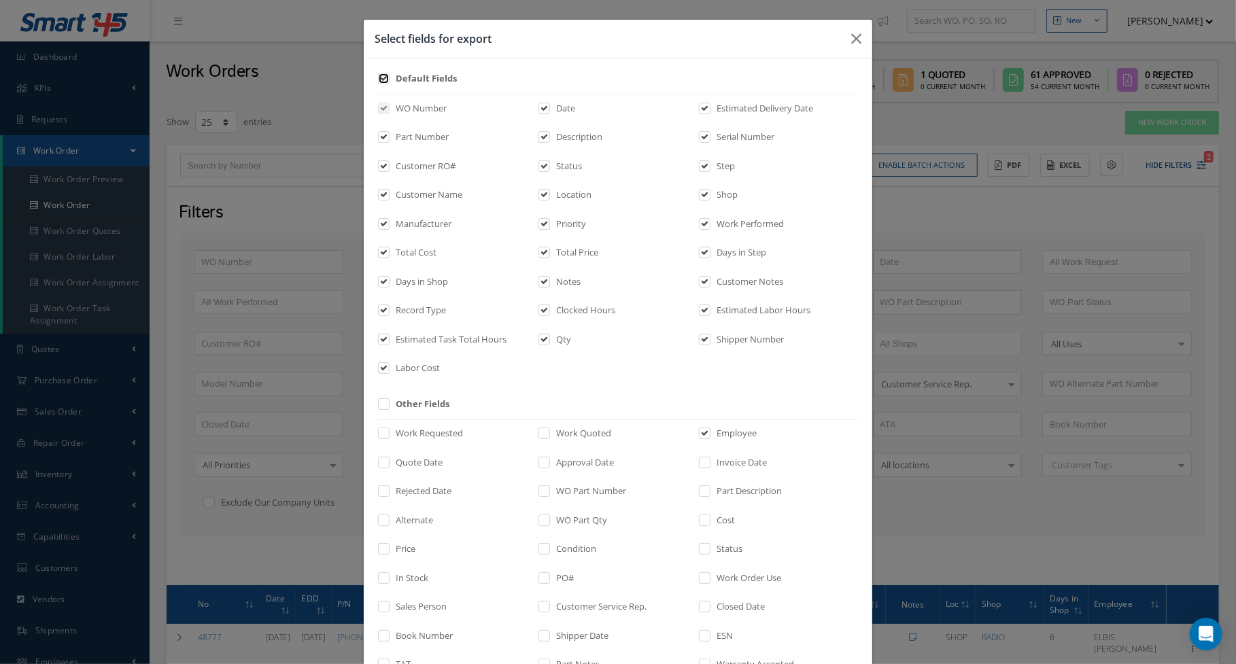
checkbox input "true"
click at [392, 367] on label "Labor Cost" at bounding box center [416, 369] width 48 height 14
click at [389, 367] on input "checkbox" at bounding box center [384, 373] width 9 height 16
checkbox input "false"
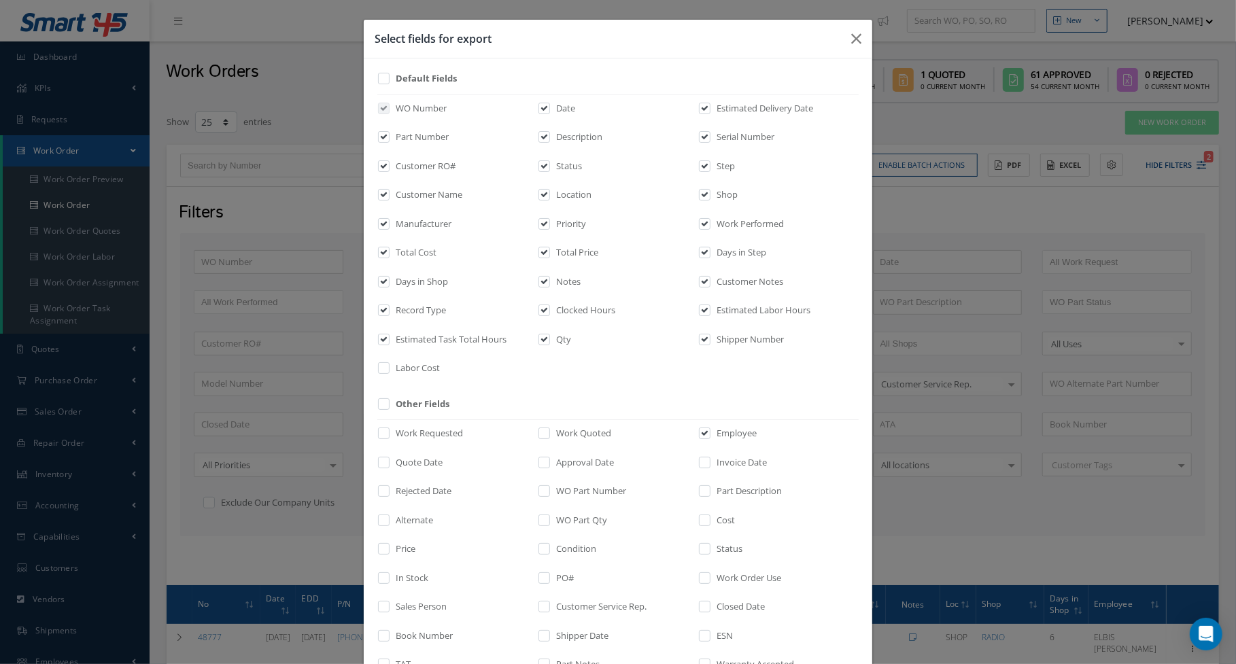
click at [401, 335] on label "Estimated Task Total Hours" at bounding box center [449, 340] width 114 height 14
click at [389, 336] on input "checkbox" at bounding box center [384, 344] width 9 height 16
checkbox input "false"
click at [409, 316] on label "Record Type" at bounding box center [419, 311] width 54 height 14
click at [389, 316] on input "checkbox" at bounding box center [384, 315] width 9 height 16
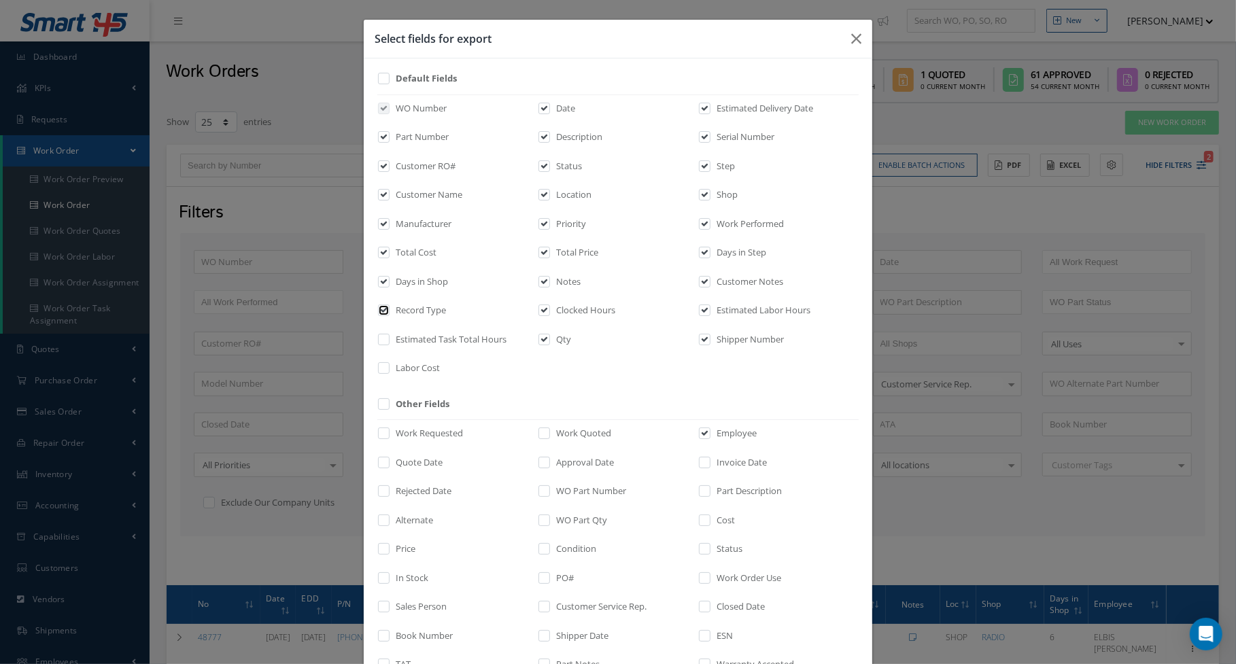
checkbox input "false"
click at [583, 313] on label "Clocked Hours" at bounding box center [584, 311] width 63 height 14
click at [550, 313] on input "checkbox" at bounding box center [545, 315] width 9 height 16
checkbox input "false"
click at [553, 343] on label "Qty" at bounding box center [562, 340] width 18 height 14
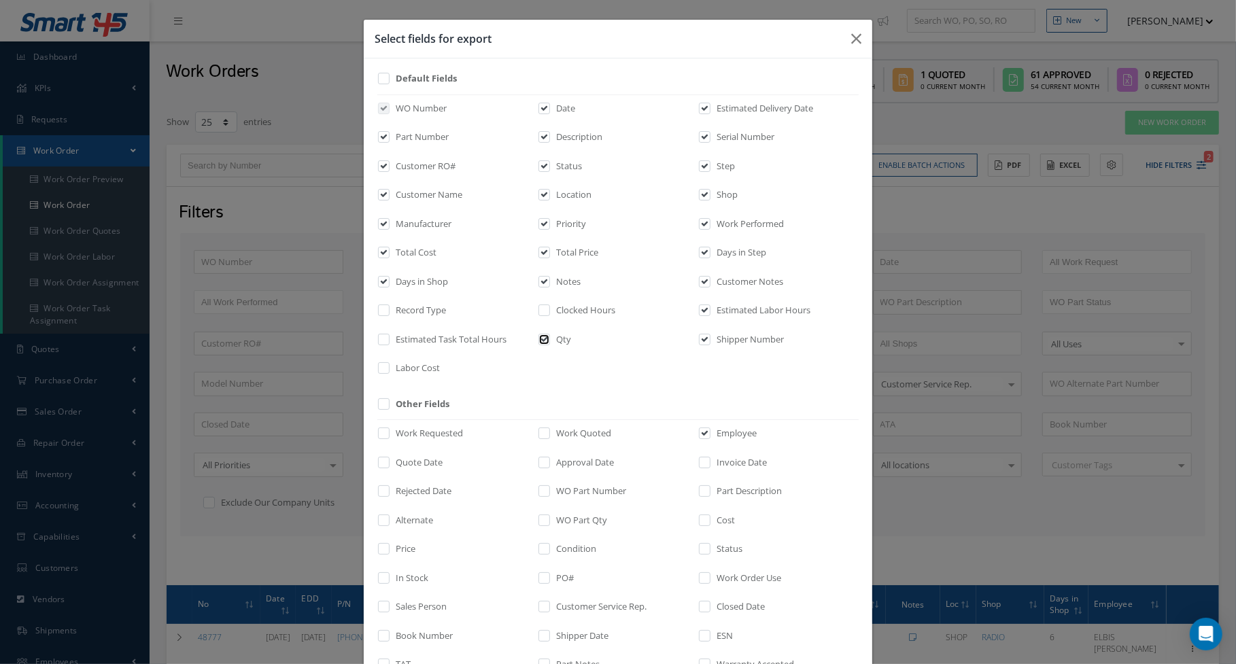
click at [547, 343] on input "checkbox" at bounding box center [545, 344] width 9 height 16
checkbox input "false"
click at [713, 338] on label "Shipper Number" at bounding box center [748, 340] width 71 height 14
click at [710, 338] on input "checkbox" at bounding box center [705, 344] width 9 height 16
checkbox input "false"
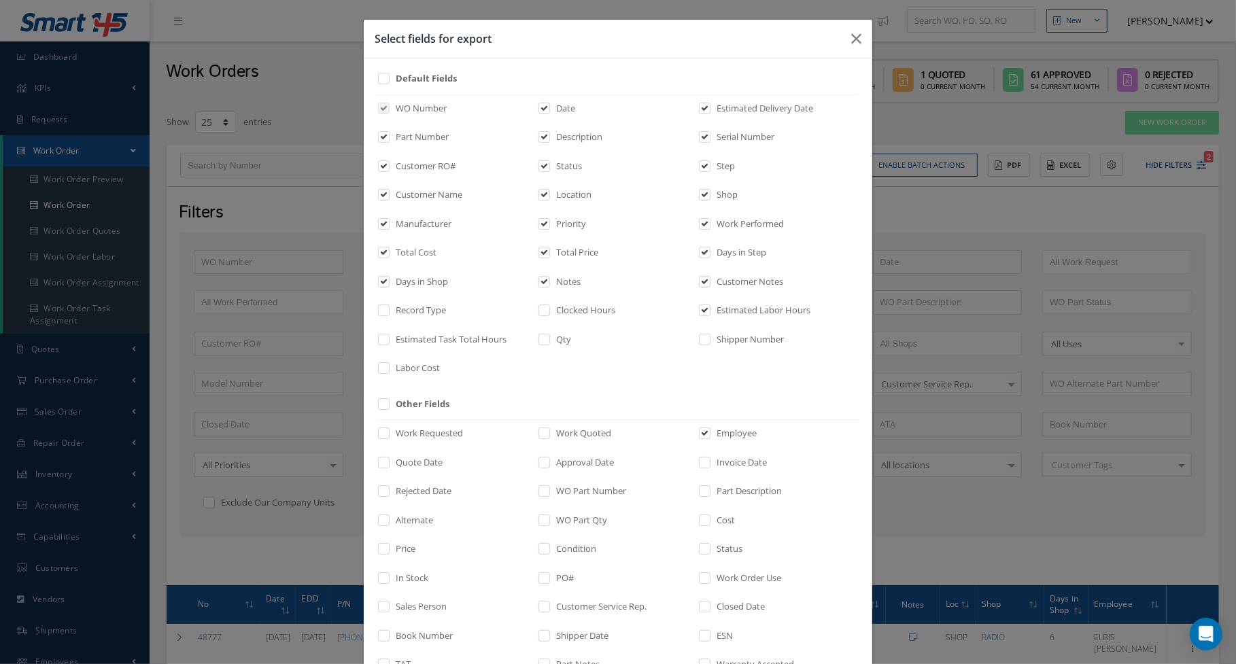
click at [0, 0] on div "WO Number Date Estimated Delivery Date Part Number Description Serial Number Cu…" at bounding box center [0, 0] width 0 height 0
click at [733, 308] on label "Estimated Labor Hours" at bounding box center [761, 311] width 97 height 14
click at [710, 308] on input "checkbox" at bounding box center [705, 315] width 9 height 16
checkbox input "false"
click at [732, 282] on label "Customer Notes" at bounding box center [748, 282] width 70 height 14
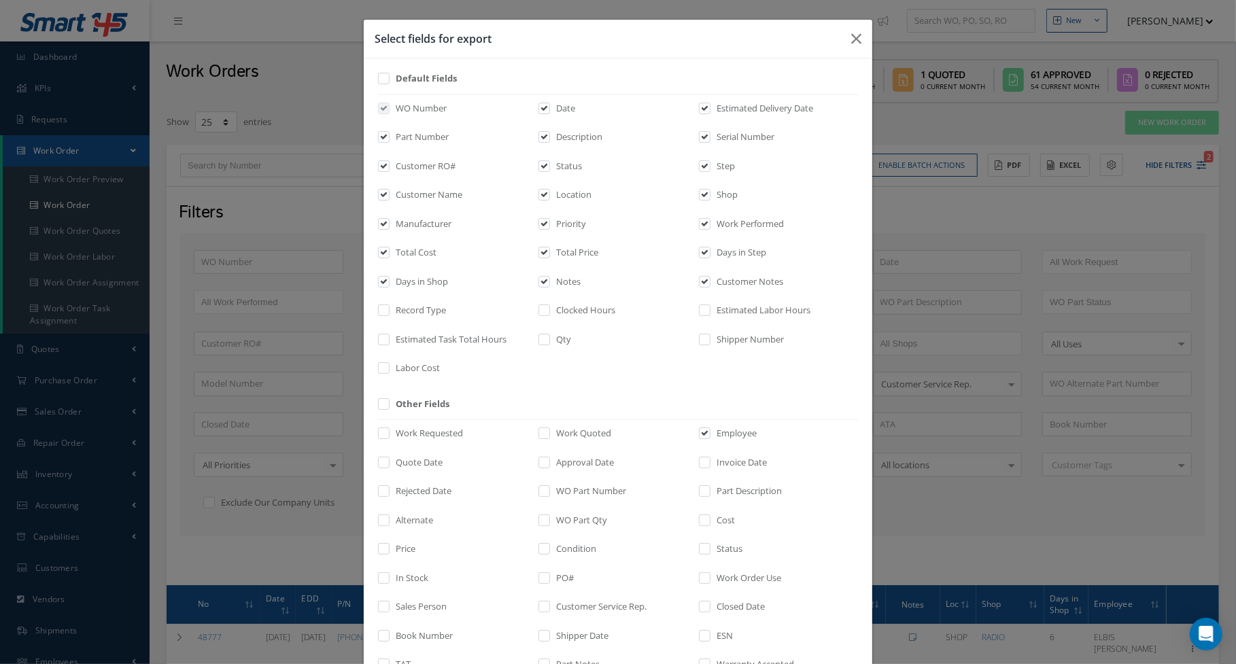
click at [710, 282] on input "checkbox" at bounding box center [705, 286] width 9 height 16
checkbox input "false"
click at [553, 281] on label "Notes" at bounding box center [567, 282] width 28 height 14
click at [547, 281] on input "checkbox" at bounding box center [545, 286] width 9 height 16
checkbox input "false"
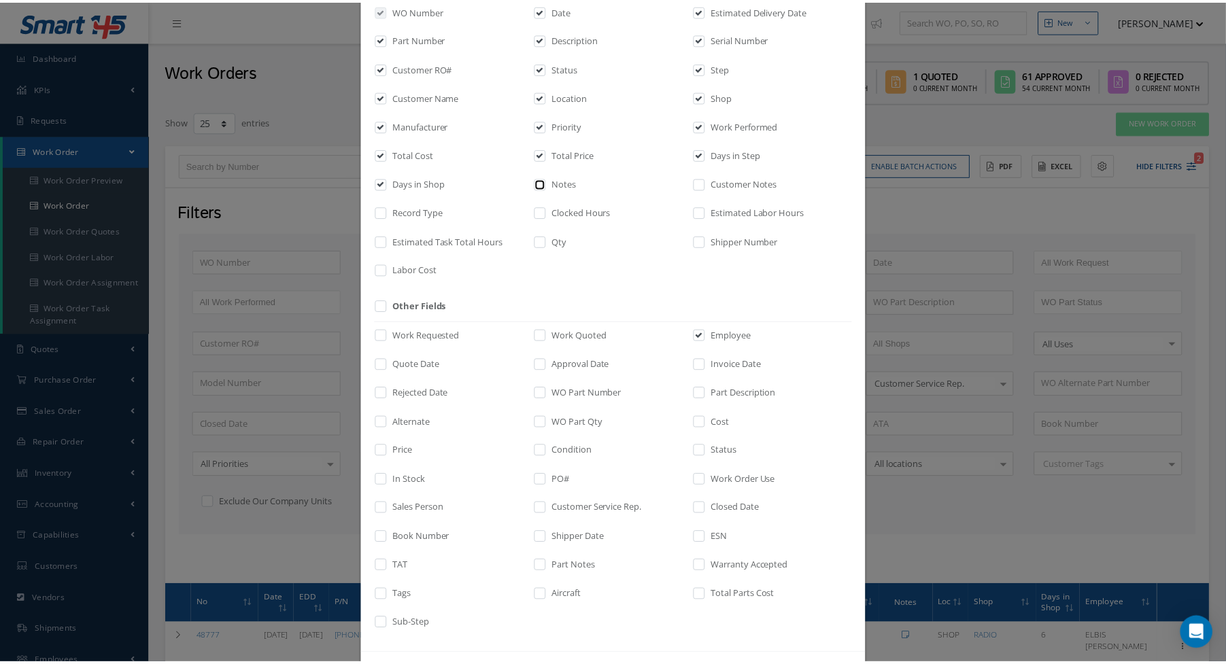
scroll to position [150, 0]
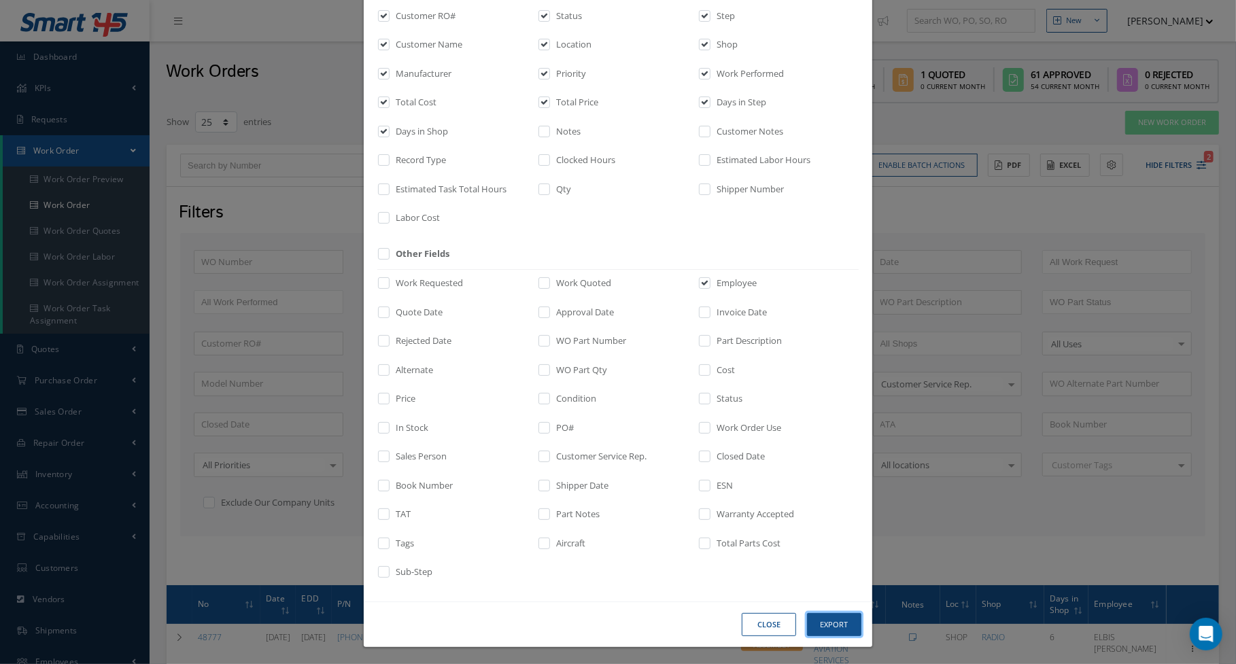
click at [0, 0] on button "Export" at bounding box center [0, 0] width 0 height 0
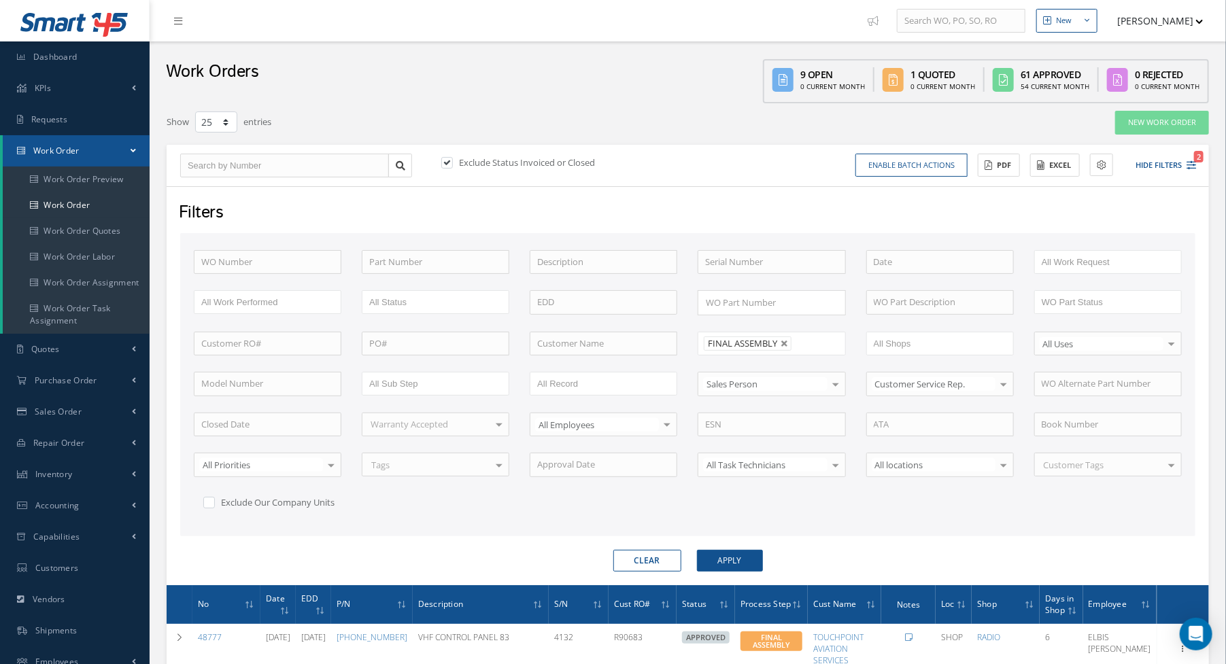
click at [462, 102] on div "Work Orders 9 Open 0 Current Month 1 Quoted 0 Current Month 61 Approved 54 Curr…" at bounding box center [688, 72] width 1077 height 62
click at [660, 558] on button "Clear" at bounding box center [647, 561] width 68 height 22
type input "All Proccess Step"
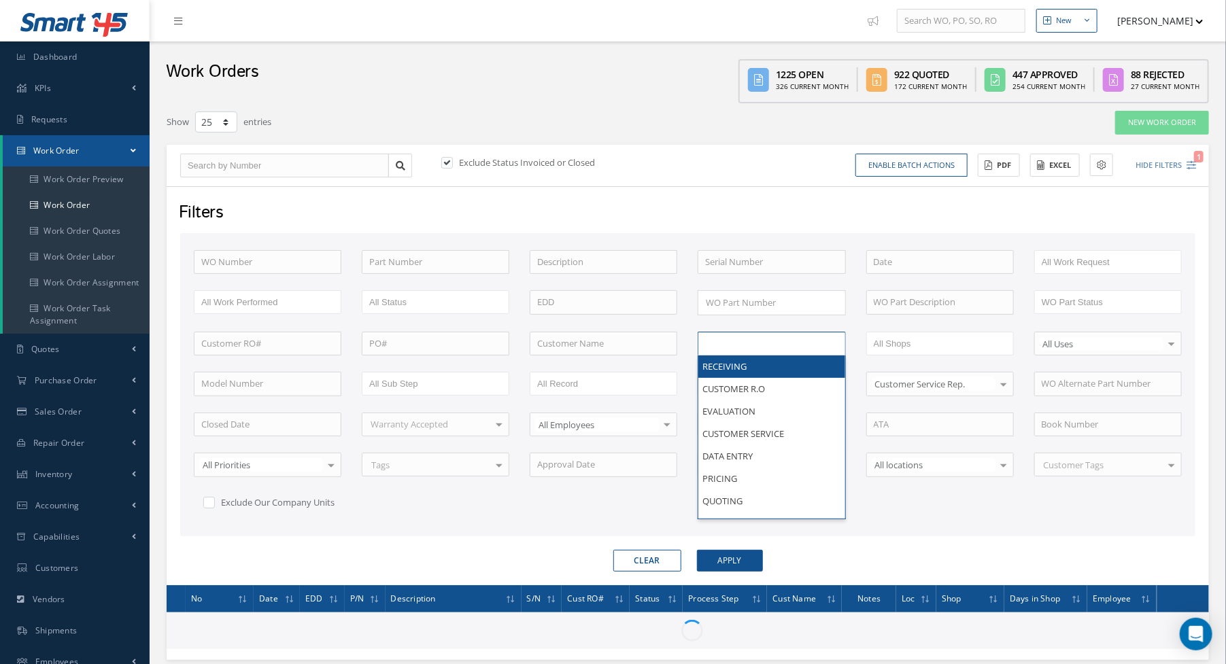
click at [745, 339] on input "text" at bounding box center [748, 343] width 86 height 17
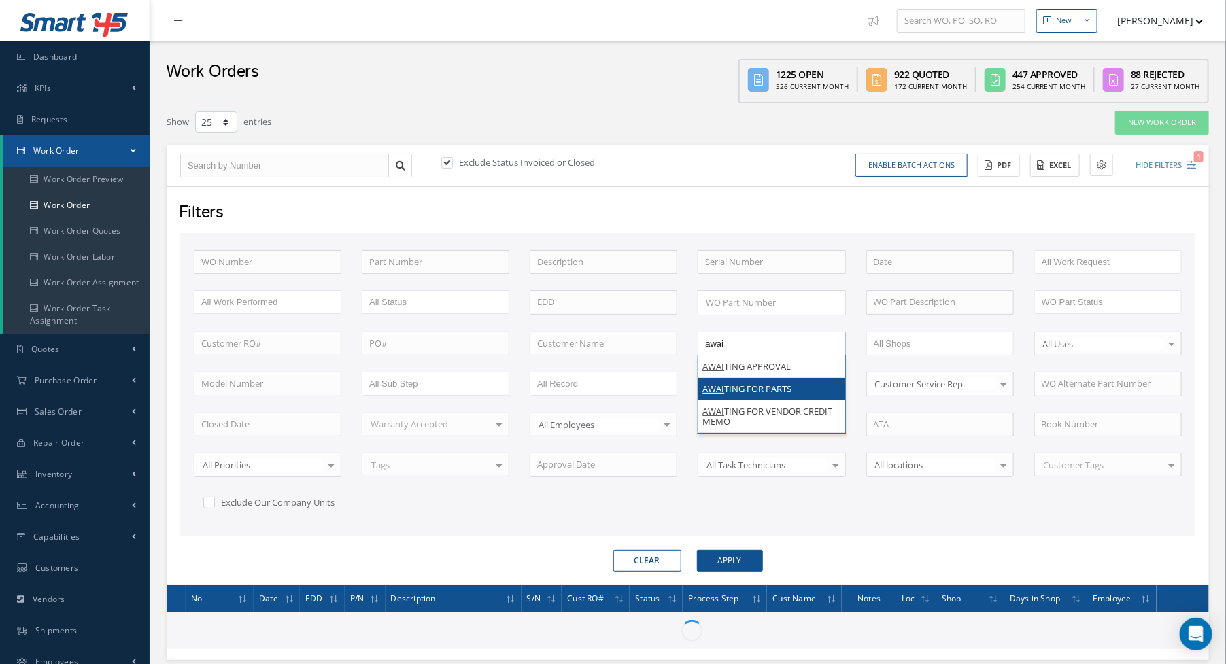
type input "awai"
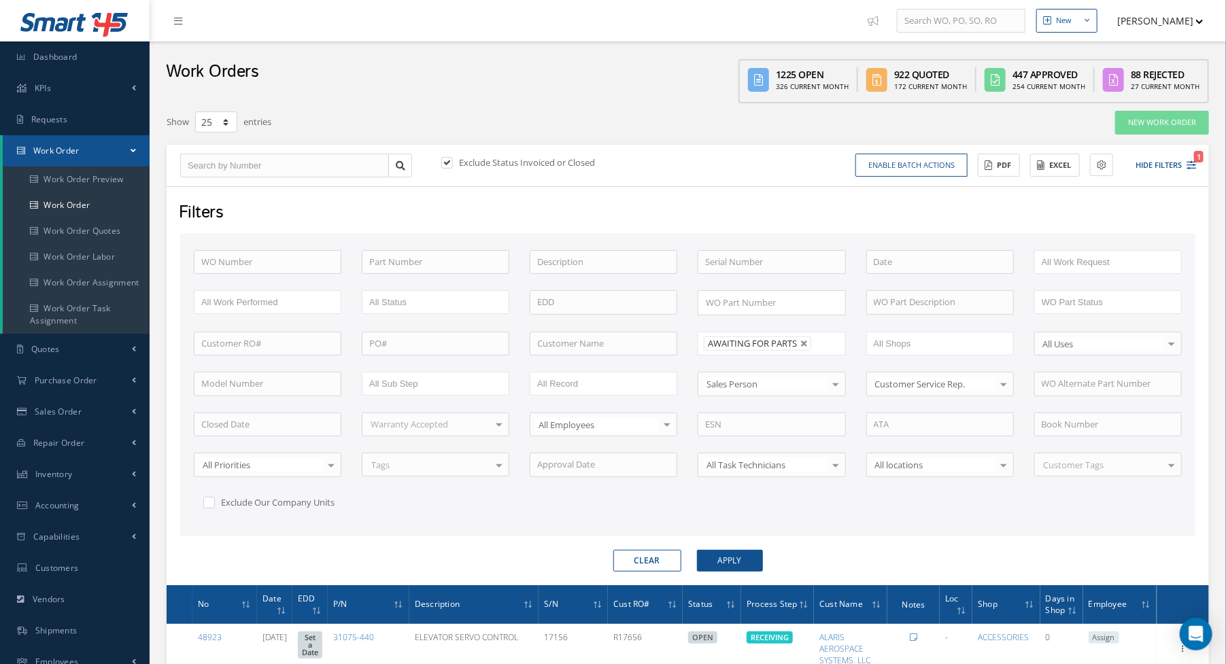
click at [713, 539] on form "WO Number Part Number Description Serial Number - BENCH CHECK CALIBRATION INSPE…" at bounding box center [687, 402] width 1015 height 339
click at [715, 567] on div "Clear Apply" at bounding box center [688, 561] width 1036 height 22
click at [729, 558] on button "Apply" at bounding box center [730, 561] width 66 height 22
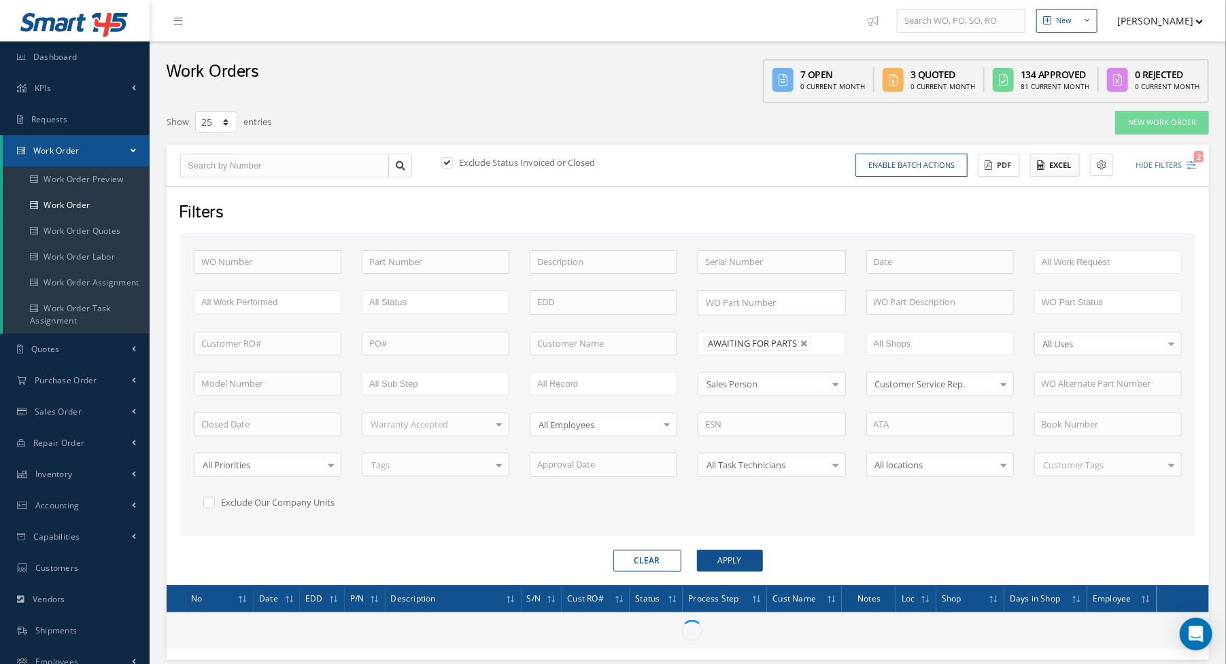
click at [1064, 175] on button "Excel" at bounding box center [1055, 166] width 50 height 24
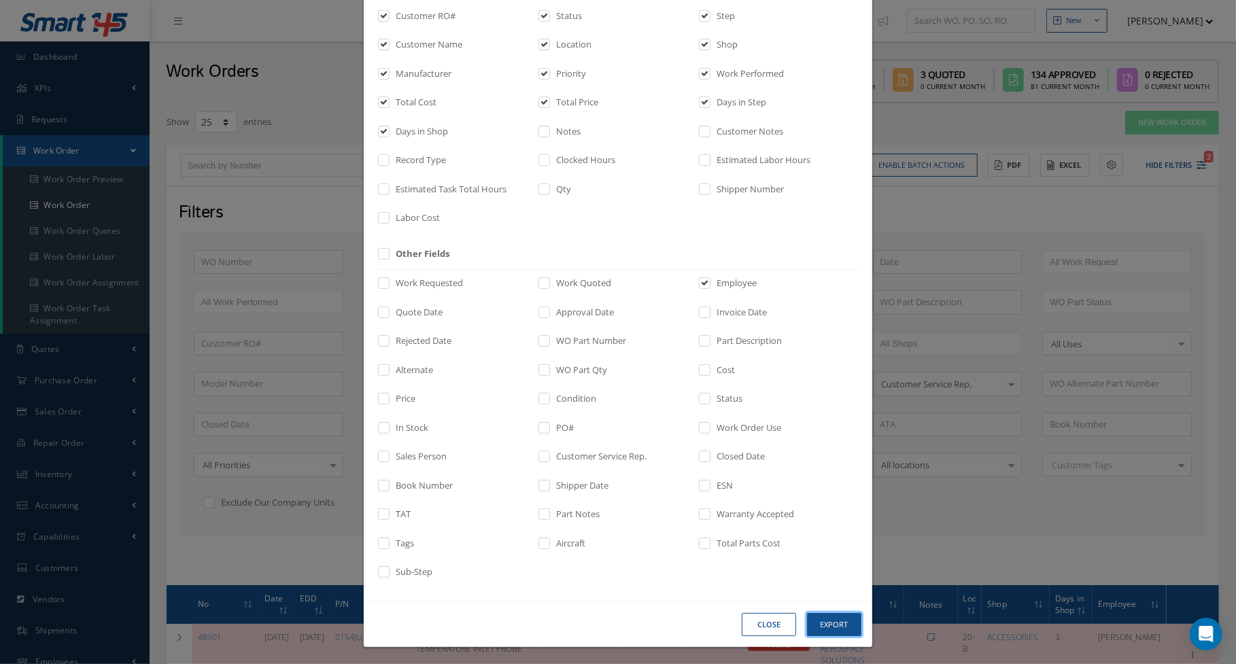
click at [0, 0] on button "Export" at bounding box center [0, 0] width 0 height 0
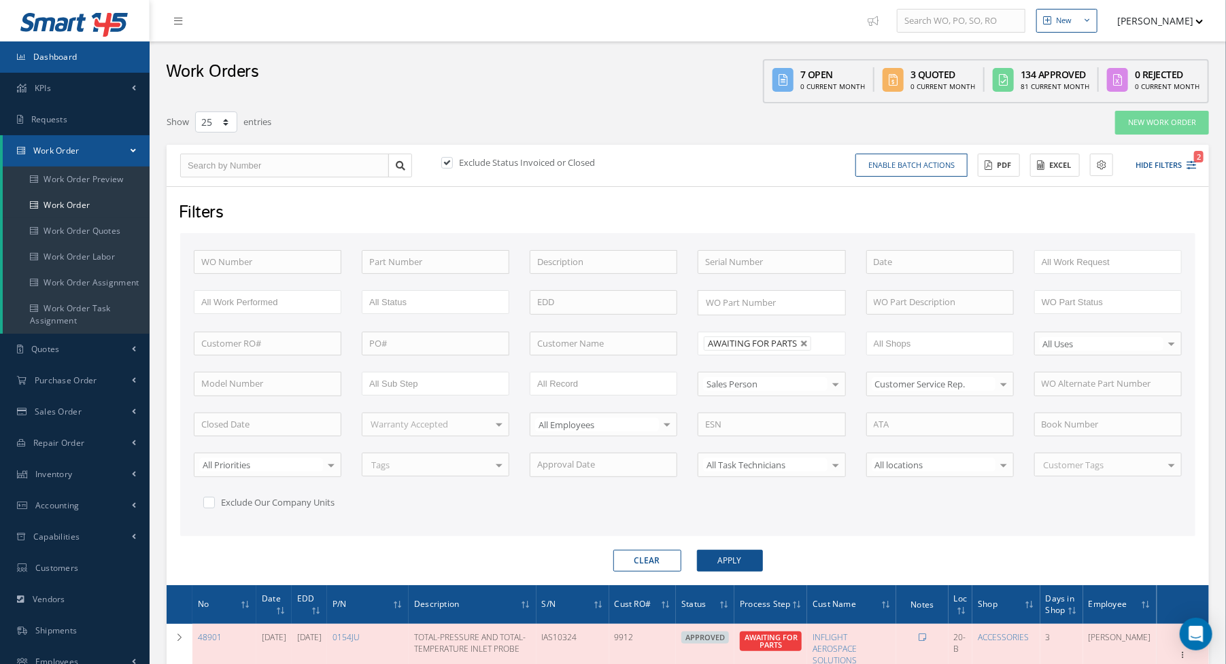
click at [87, 65] on link "Dashboard" at bounding box center [75, 56] width 150 height 31
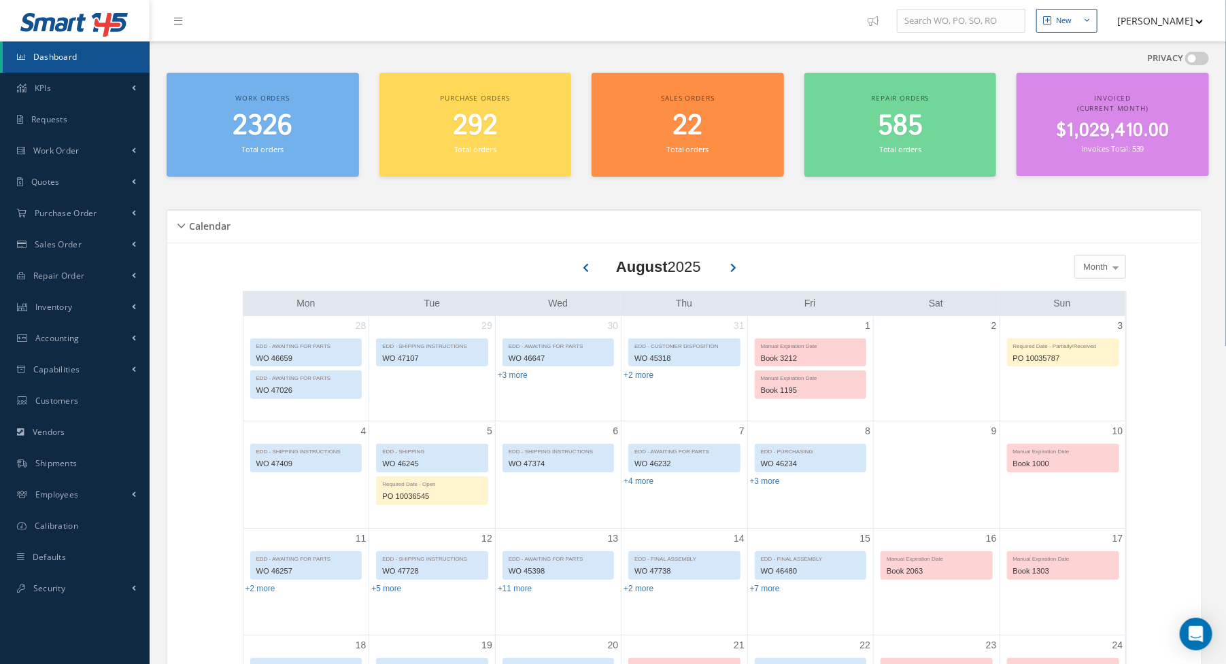
drag, startPoint x: 441, startPoint y: 205, endPoint x: 403, endPoint y: 206, distance: 38.1
click at [441, 205] on div "Calendar Loading… August 2025 Month Month Week Day Today No elements found. Lis…" at bounding box center [688, 616] width 1043 height 846
click at [101, 165] on link "Work Order" at bounding box center [75, 150] width 150 height 31
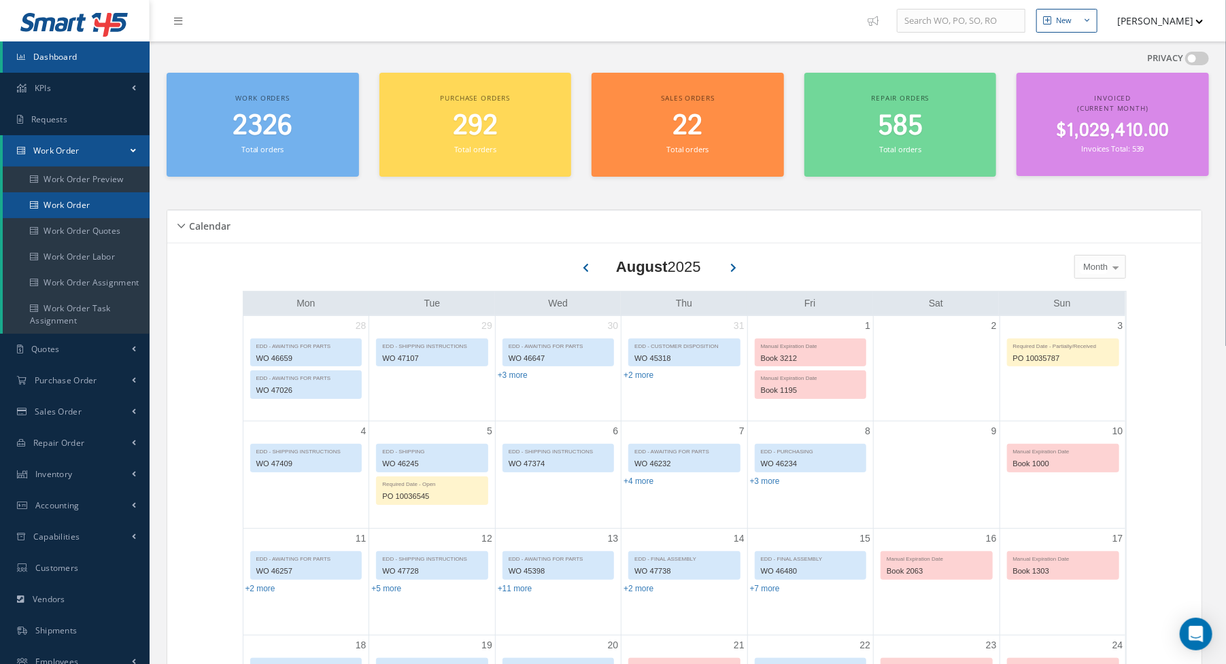
click at [88, 198] on link "Work Order" at bounding box center [76, 205] width 147 height 26
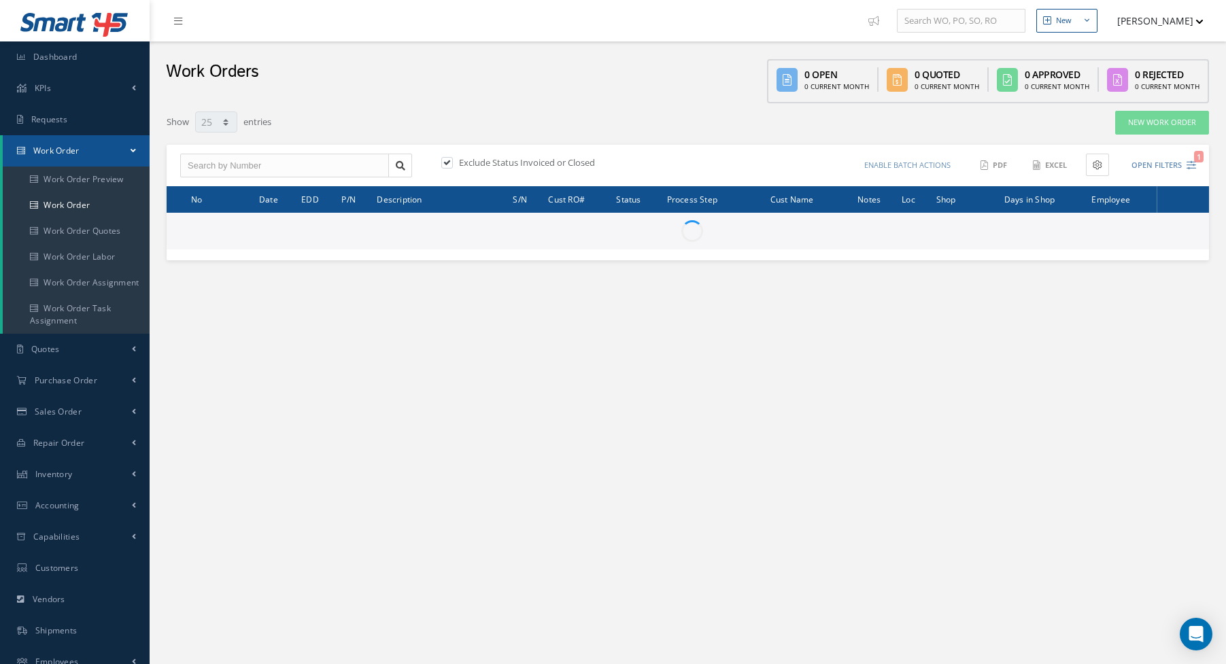
select select "25"
click at [284, 175] on input "text" at bounding box center [284, 166] width 209 height 24
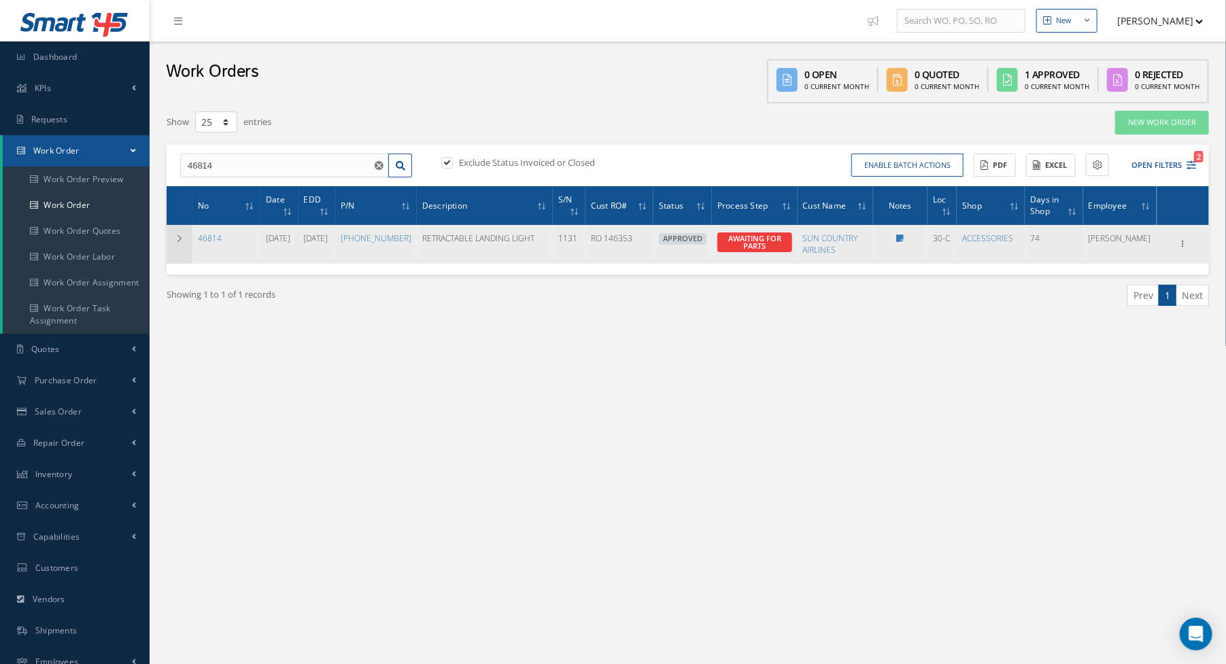
click at [186, 241] on td at bounding box center [180, 244] width 26 height 38
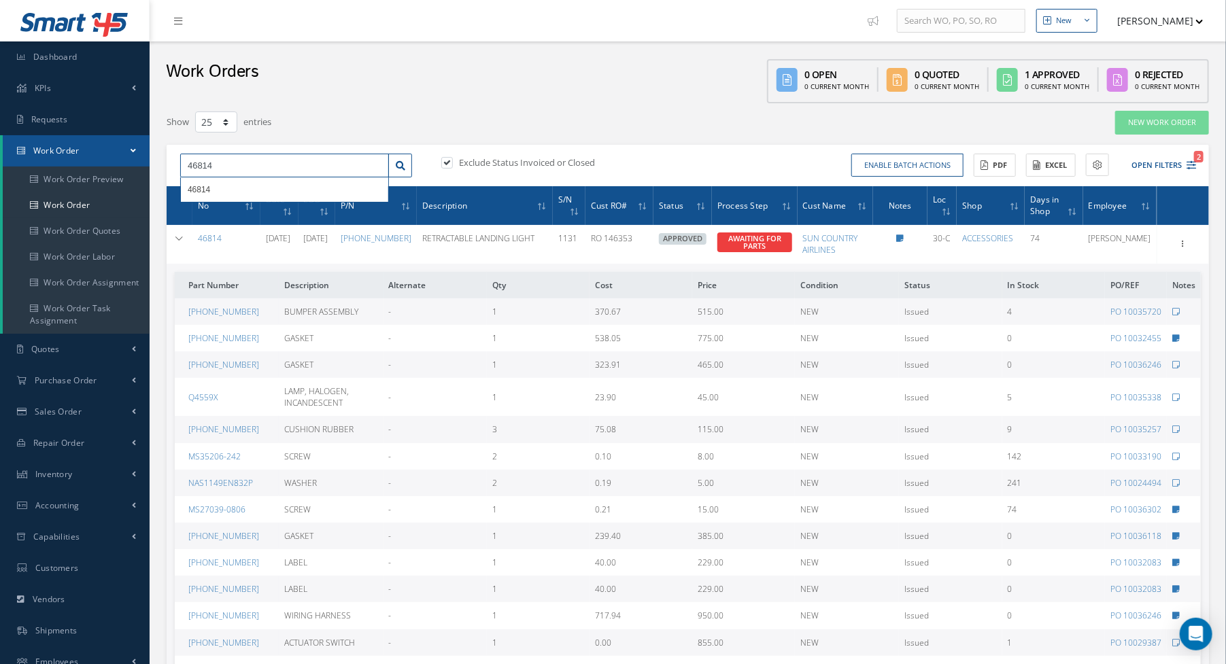
drag, startPoint x: 192, startPoint y: 163, endPoint x: 235, endPoint y: 164, distance: 42.9
click at [235, 164] on input "46814" at bounding box center [284, 166] width 209 height 24
type input "42878"
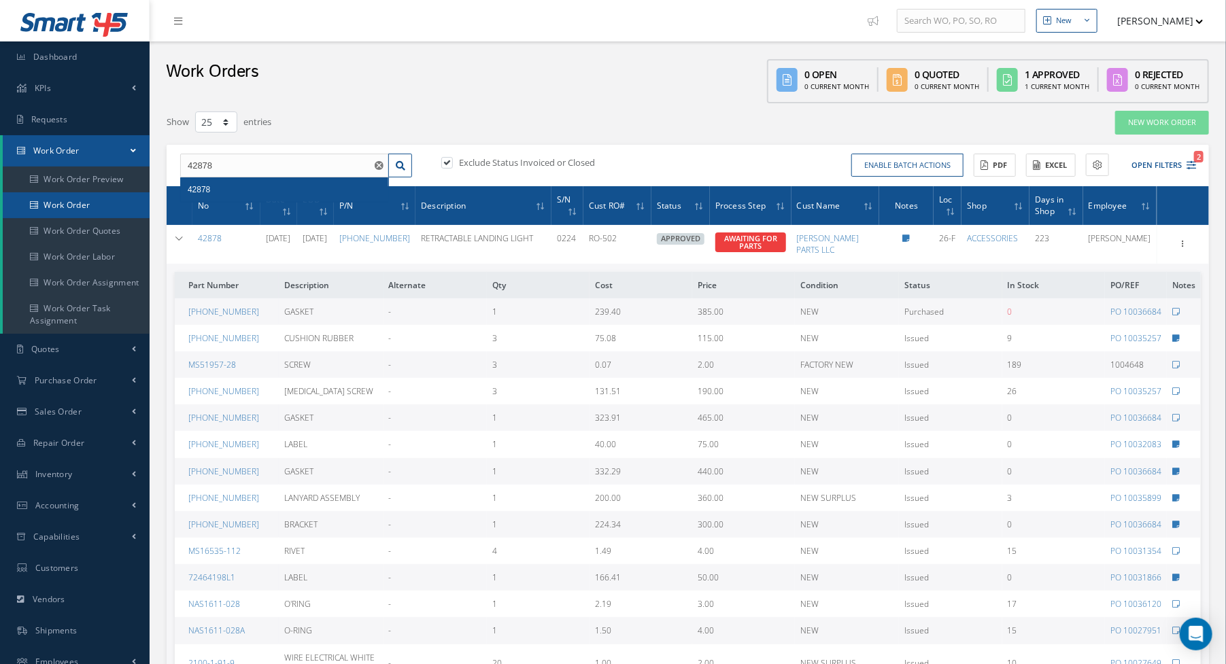
click at [64, 212] on link "Work Order" at bounding box center [76, 205] width 147 height 26
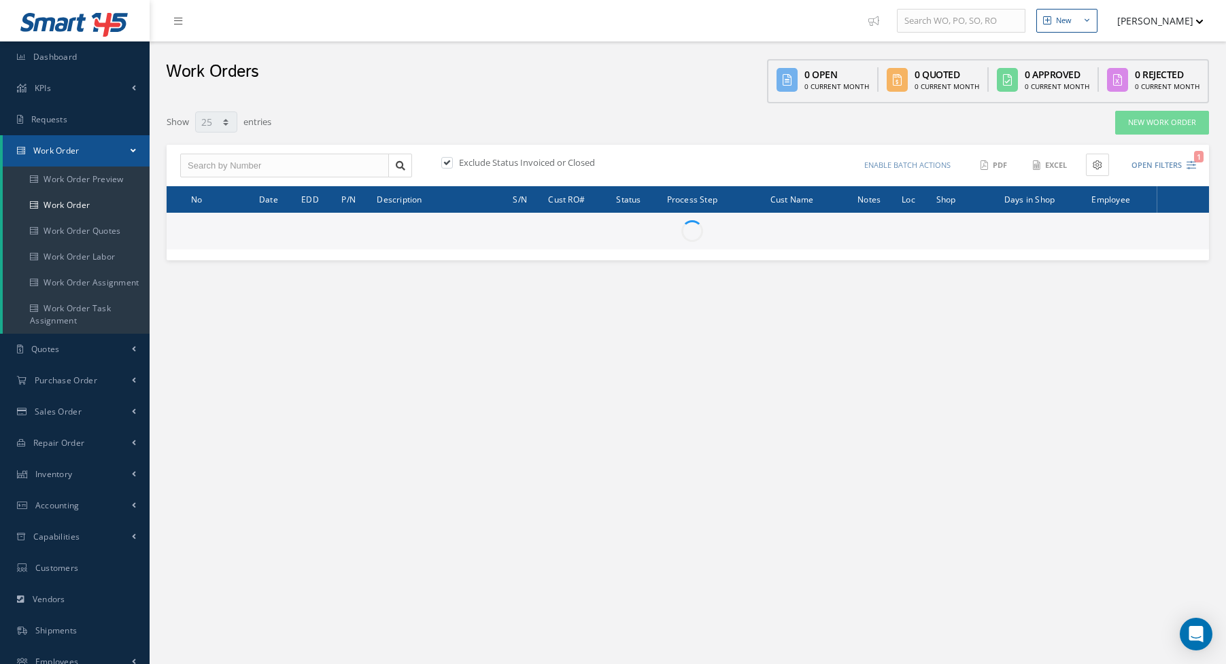
select select "25"
click at [287, 163] on input "text" at bounding box center [284, 166] width 209 height 24
type input "All Work Request"
type input "All Work Performed"
type input "All Status"
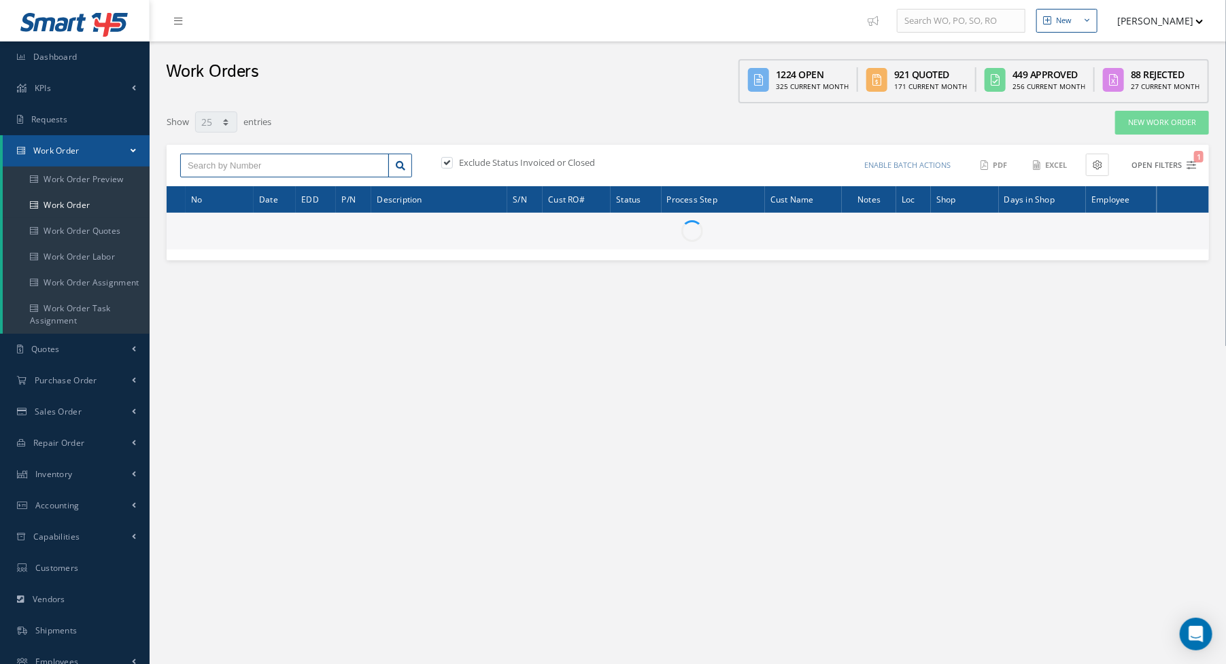
type input "WO Part Status"
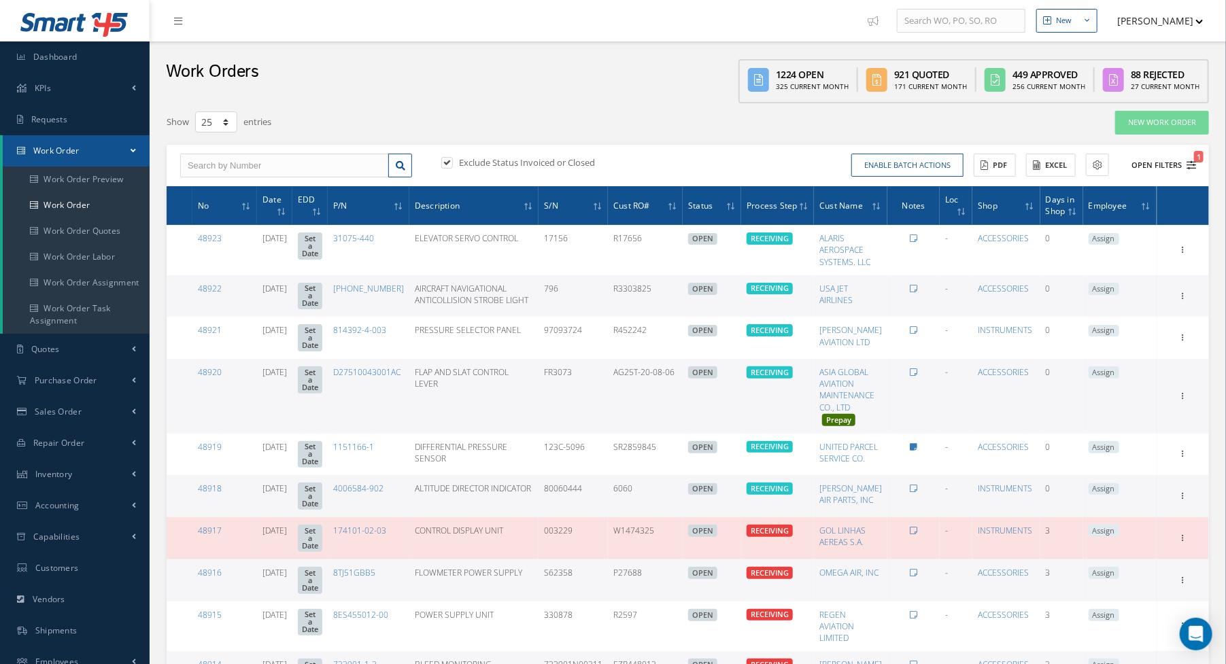
click at [1190, 165] on icon "1" at bounding box center [1192, 166] width 10 height 10
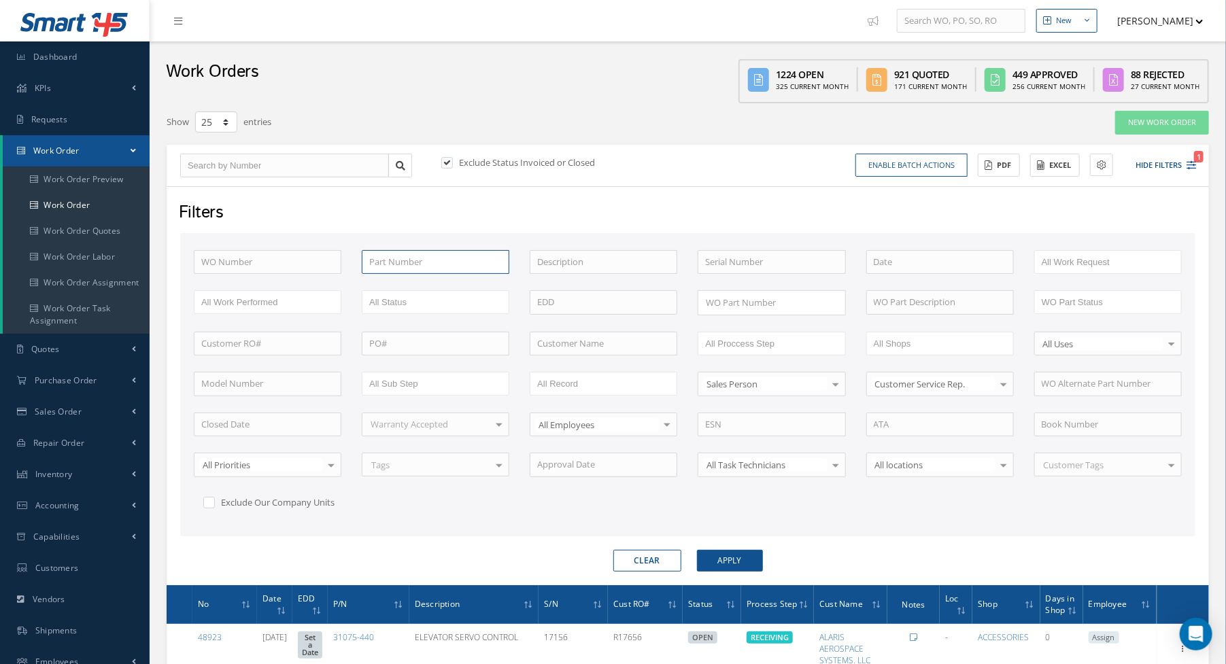
click at [398, 257] on input "text" at bounding box center [436, 262] width 148 height 24
type input "[PHONE_NUMBER]"
click at [697, 550] on button "Apply" at bounding box center [730, 561] width 66 height 22
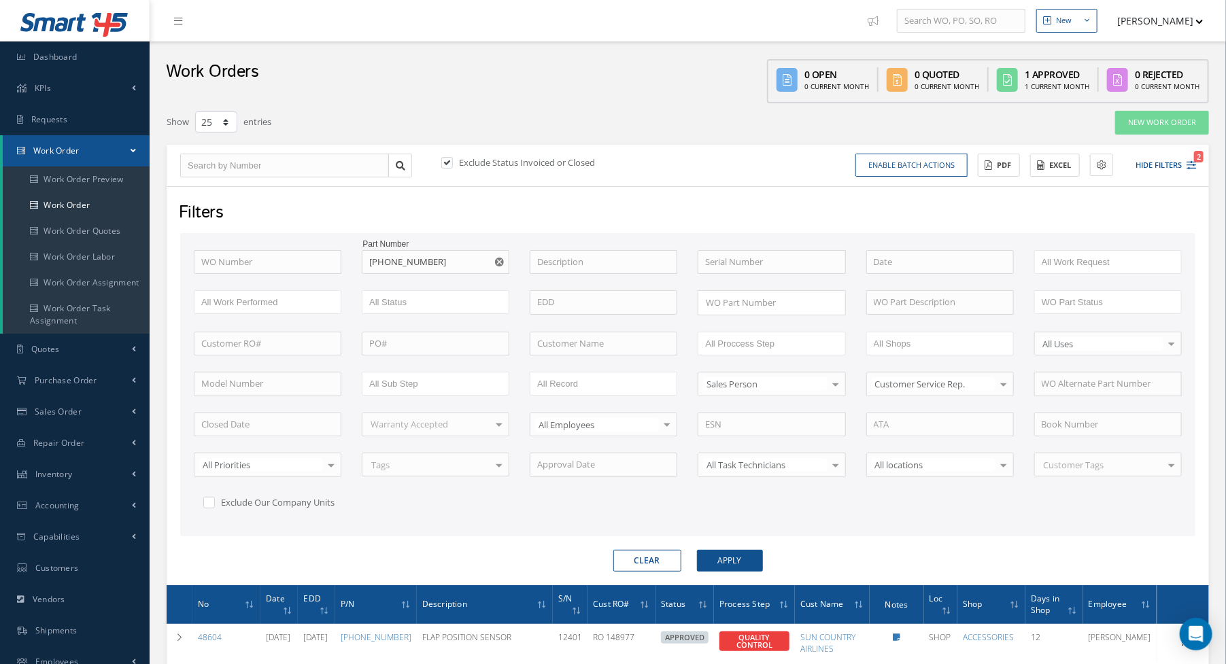
click at [452, 166] on label at bounding box center [453, 162] width 3 height 12
click at [446, 166] on input "checkbox" at bounding box center [445, 163] width 9 height 9
checkbox input "false"
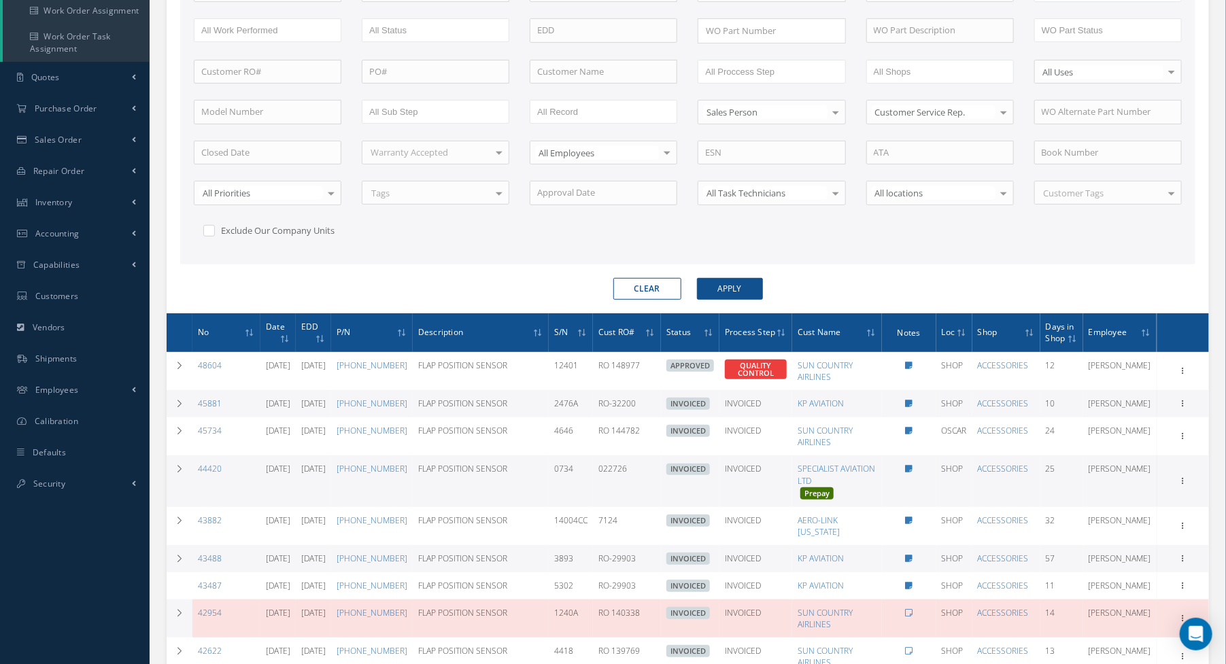
scroll to position [136, 0]
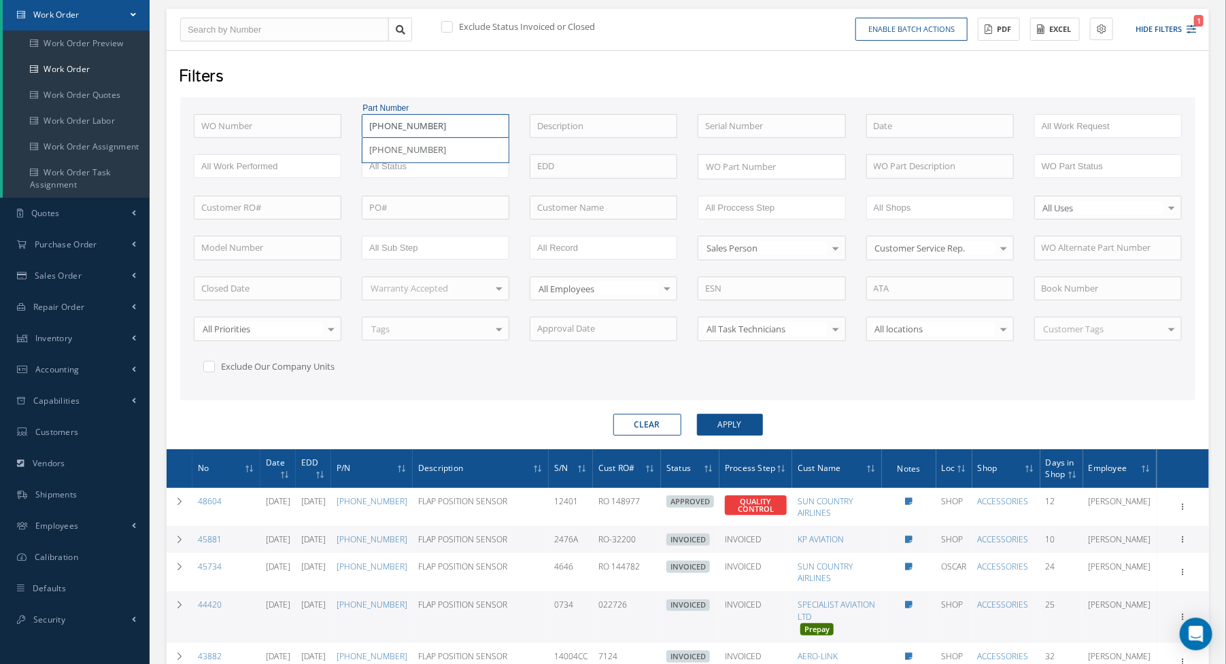
click at [446, 125] on input "[PHONE_NUMBER]" at bounding box center [436, 126] width 148 height 24
type input "18-1738-"
click at [697, 414] on button "Apply" at bounding box center [730, 425] width 66 height 22
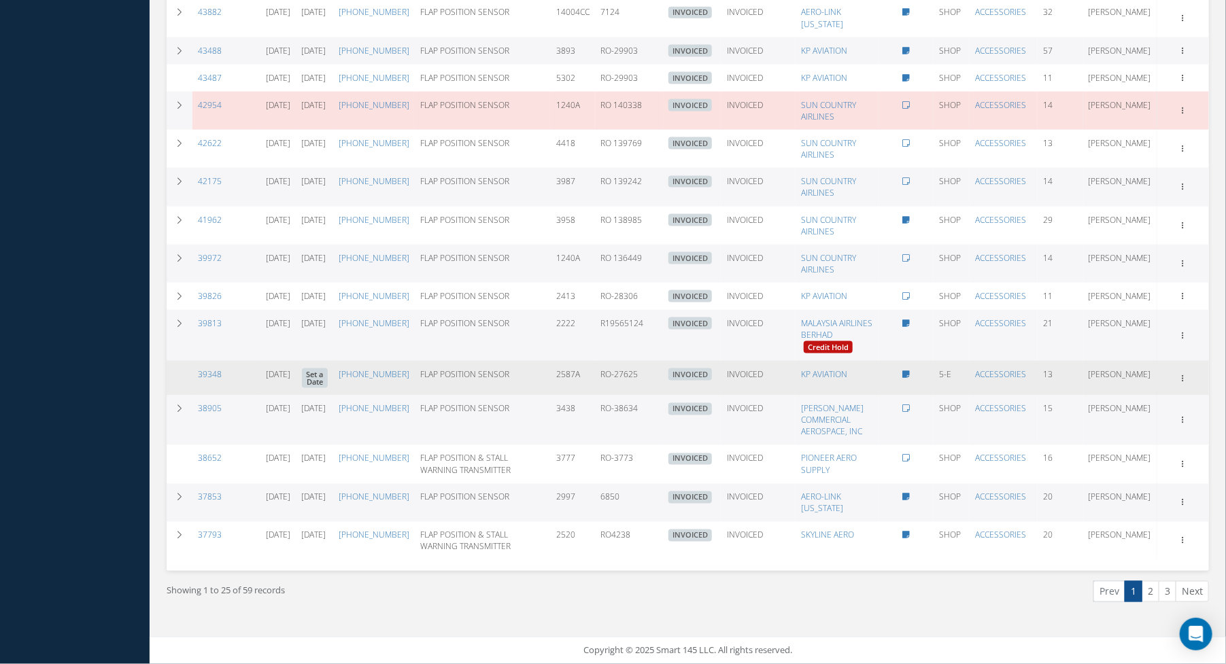
scroll to position [1262, 0]
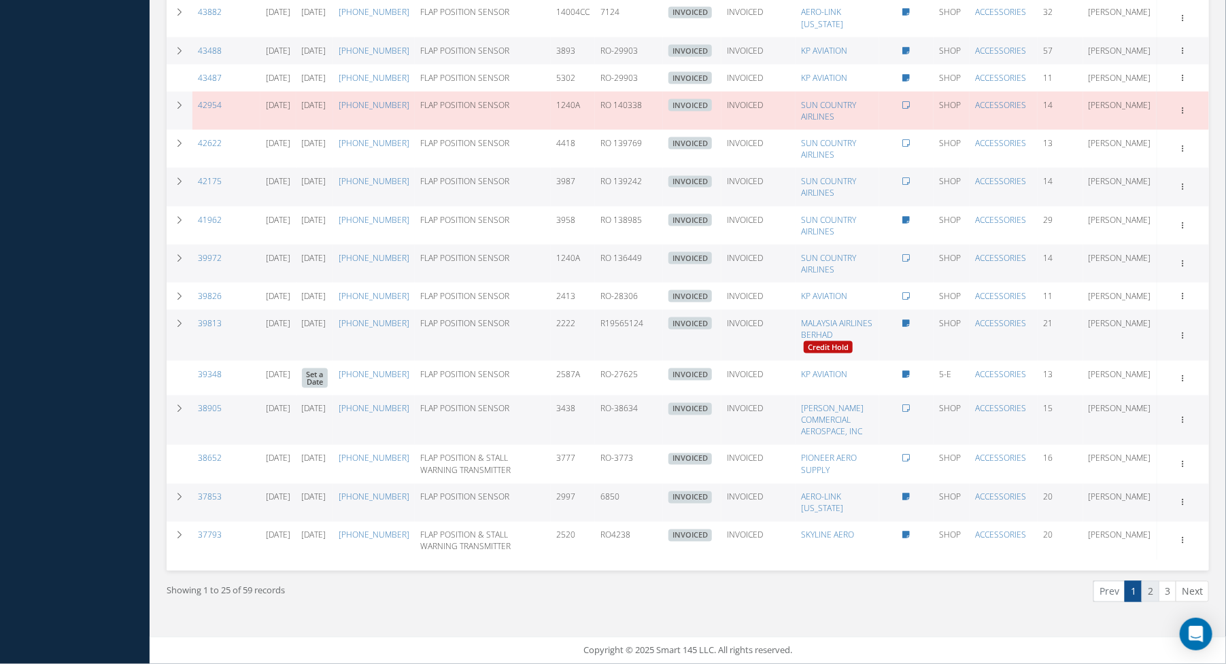
click at [1156, 591] on link "2" at bounding box center [1151, 591] width 18 height 21
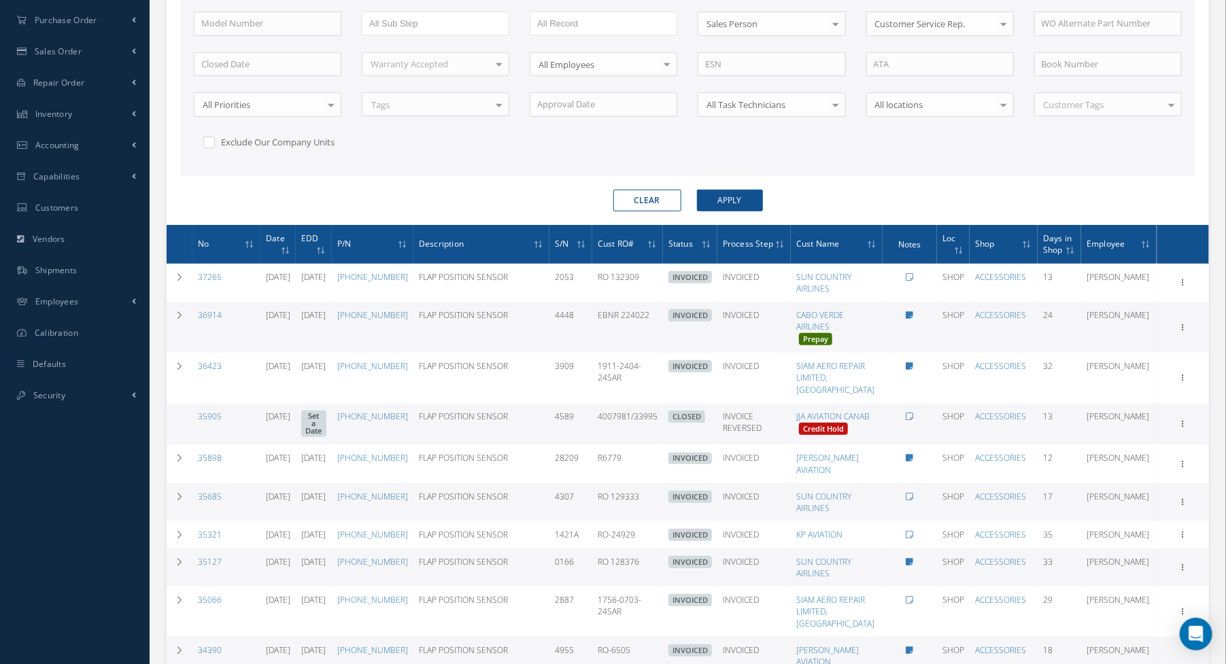
scroll to position [379, 0]
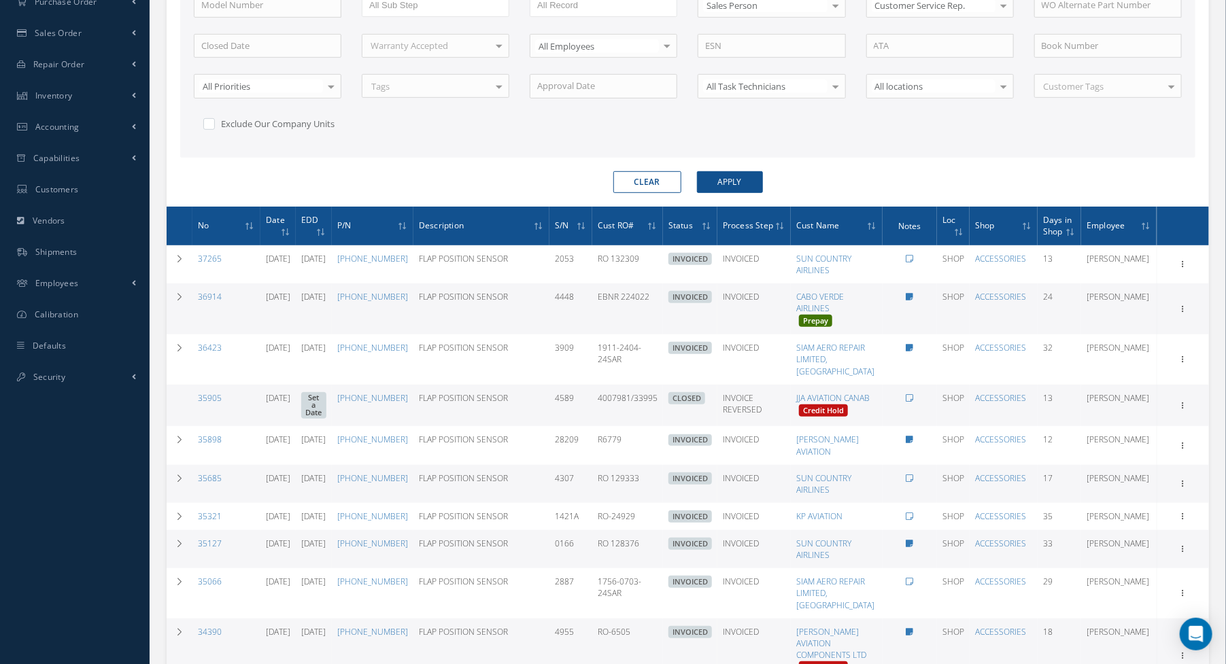
click at [884, 152] on div "WO Number Part Number 18-1738- [PHONE_NUMBER] [PHONE_NUMBER] [PHONE_NUMBER] Des…" at bounding box center [687, 5] width 1015 height 303
click at [1125, 90] on div "Customer Tags" at bounding box center [1108, 86] width 148 height 24
click at [961, 126] on div "WO Number Part Number 18-1738- [PHONE_NUMBER] [PHONE_NUMBER] [PHONE_NUMBER] Des…" at bounding box center [688, 11] width 1009 height 280
